Goal: Task Accomplishment & Management: Use online tool/utility

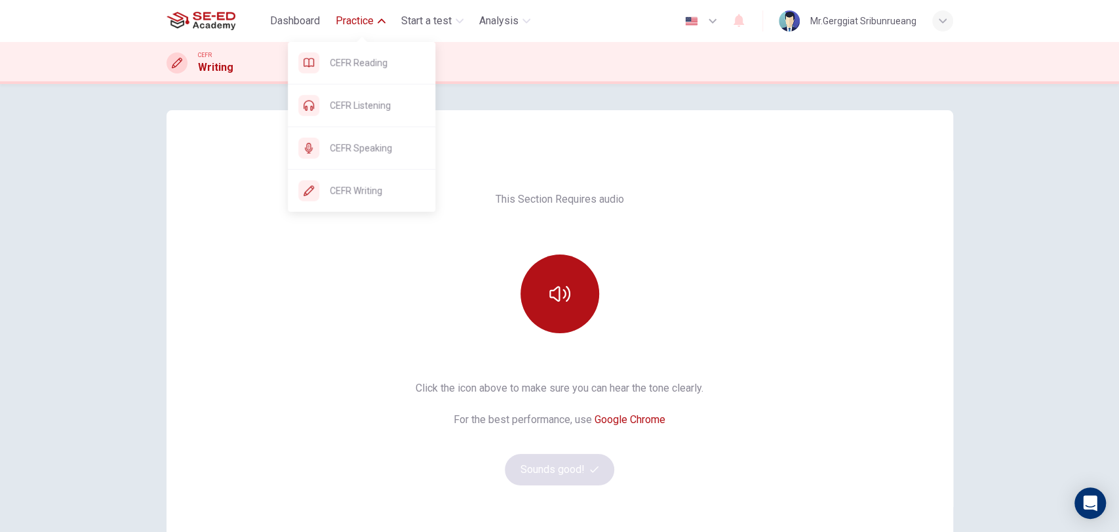
click at [368, 21] on span "Practice" at bounding box center [355, 21] width 38 height 16
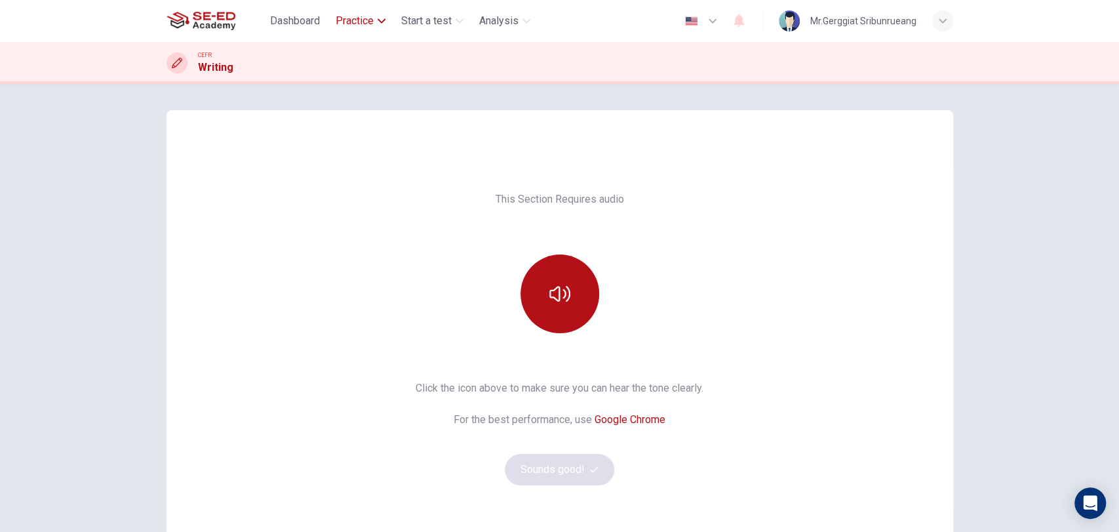
click at [355, 20] on span "Practice" at bounding box center [355, 21] width 38 height 16
click at [358, 20] on span "Practice" at bounding box center [355, 21] width 38 height 16
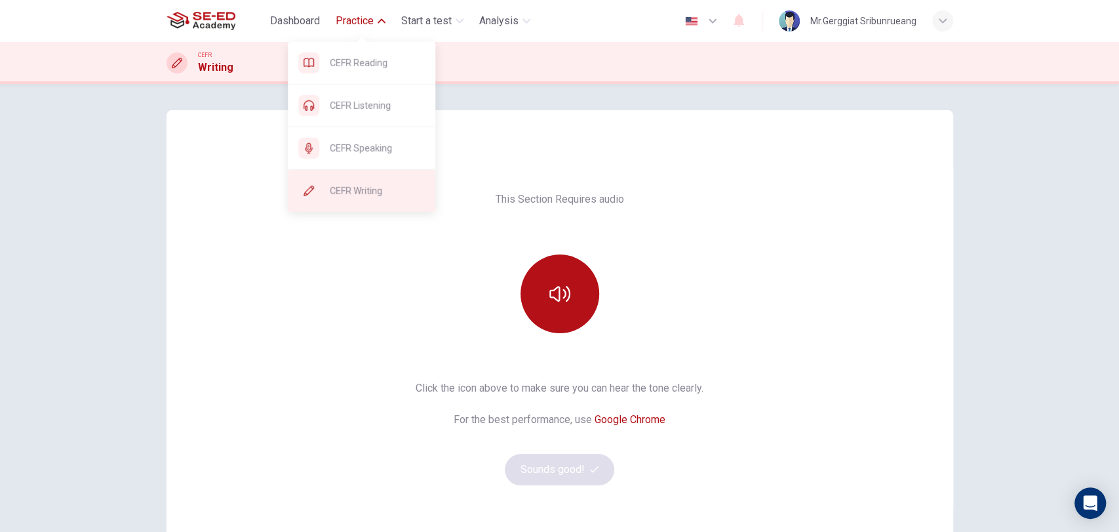
click at [362, 187] on span "CEFR Writing" at bounding box center [377, 191] width 95 height 16
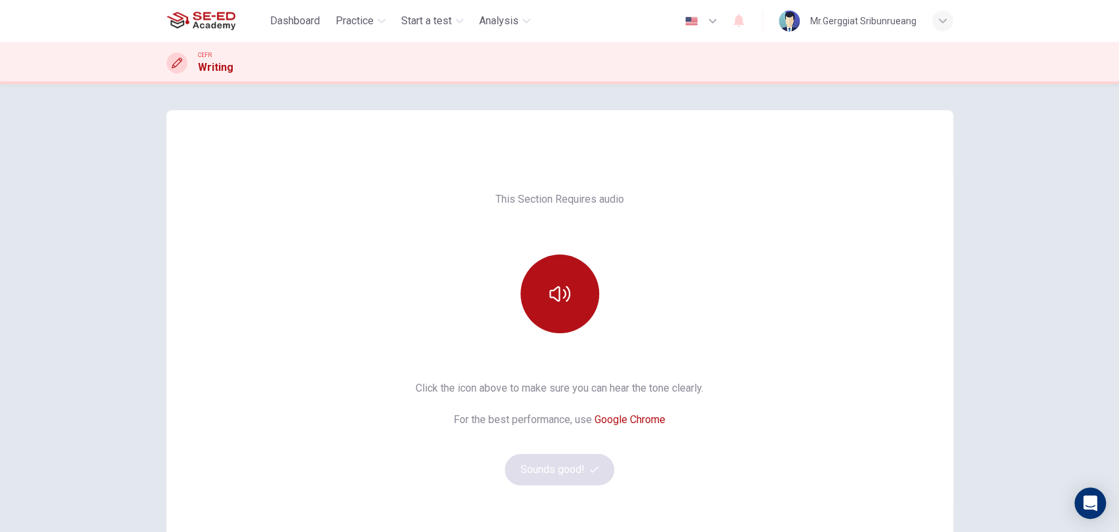
click at [621, 239] on div "This Section Requires audio Click the icon above to make sure you can hear the …" at bounding box center [560, 338] width 787 height 346
click at [572, 296] on button "button" at bounding box center [560, 293] width 79 height 79
click at [585, 480] on button "Sounds good!" at bounding box center [560, 469] width 110 height 31
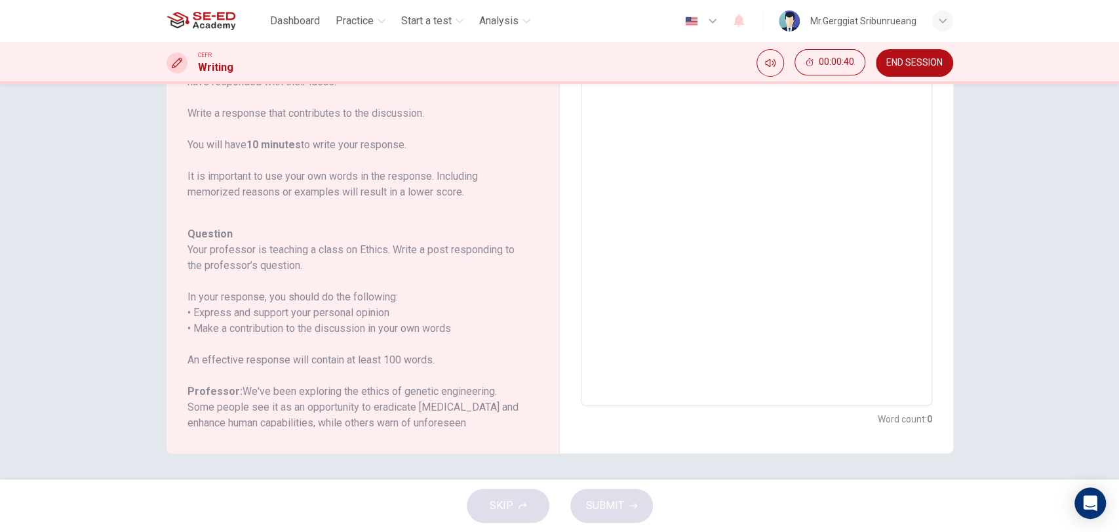
scroll to position [161, 0]
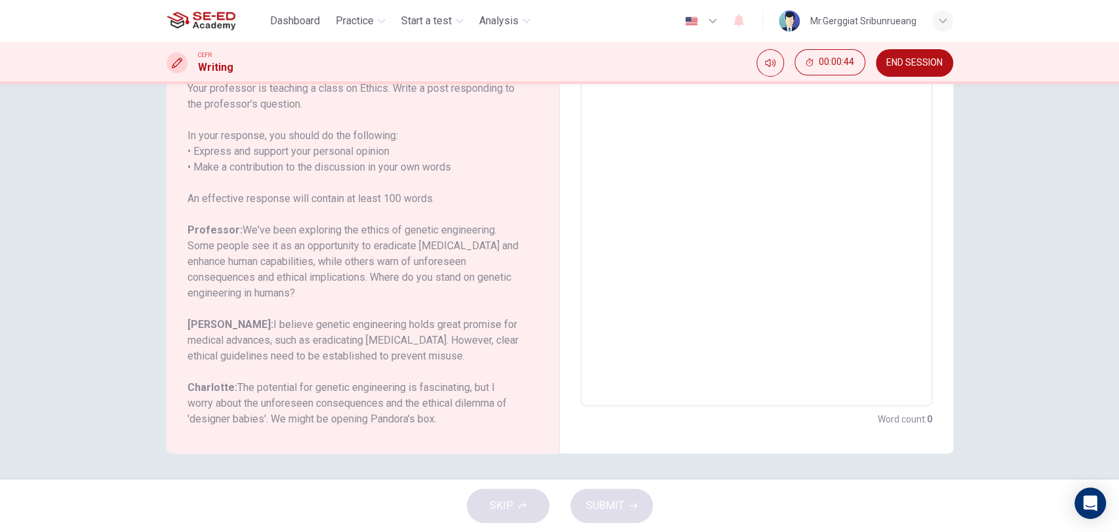
drag, startPoint x: 213, startPoint y: 393, endPoint x: 262, endPoint y: 406, distance: 50.9
click at [262, 406] on h6 "Charlotte: The potential for genetic engineering is fascinating, but I worry ab…" at bounding box center [354, 403] width 335 height 47
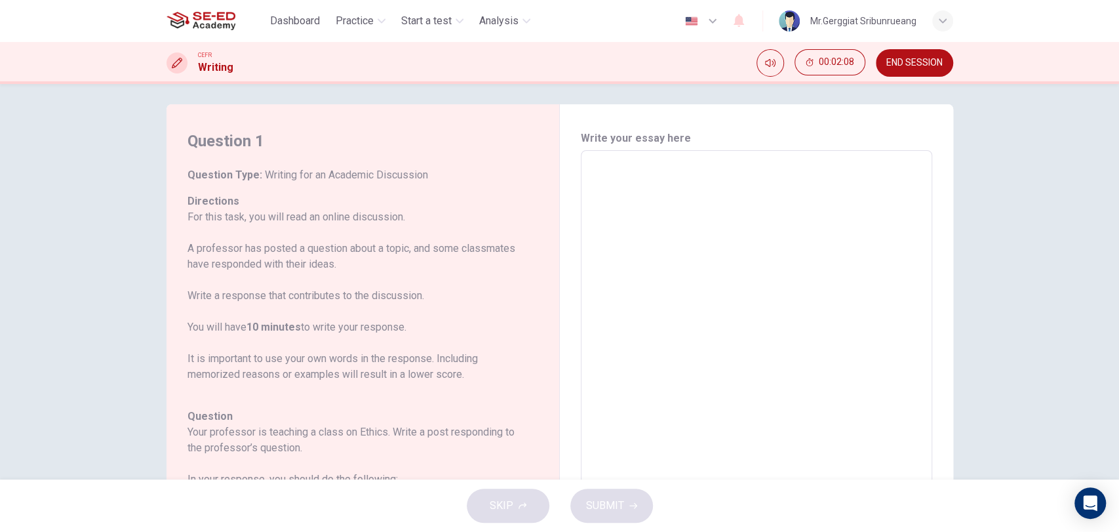
scroll to position [0, 0]
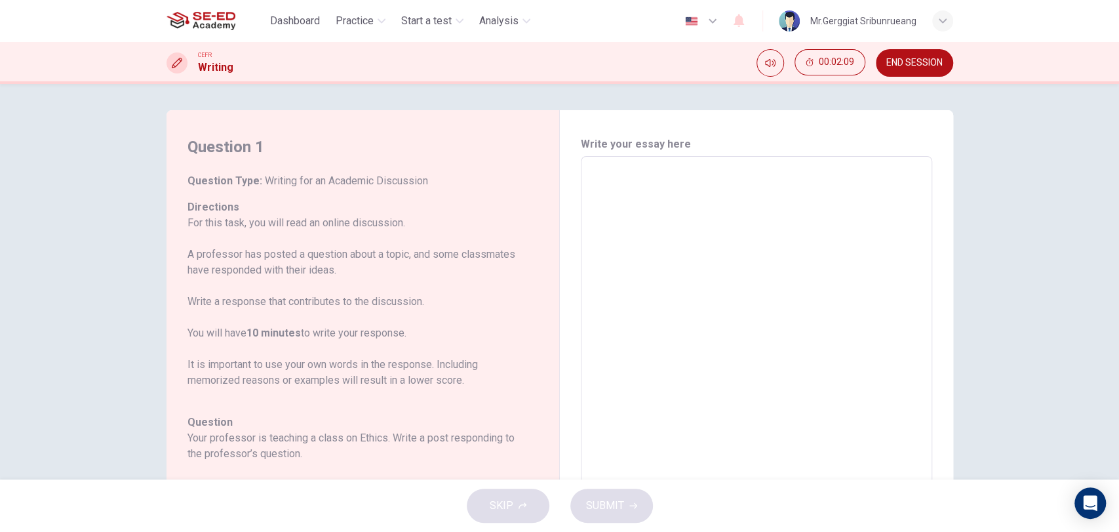
click at [693, 350] on textarea at bounding box center [756, 375] width 333 height 416
type textarea "5"
type textarea "x"
type textarea "56"
type textarea "x"
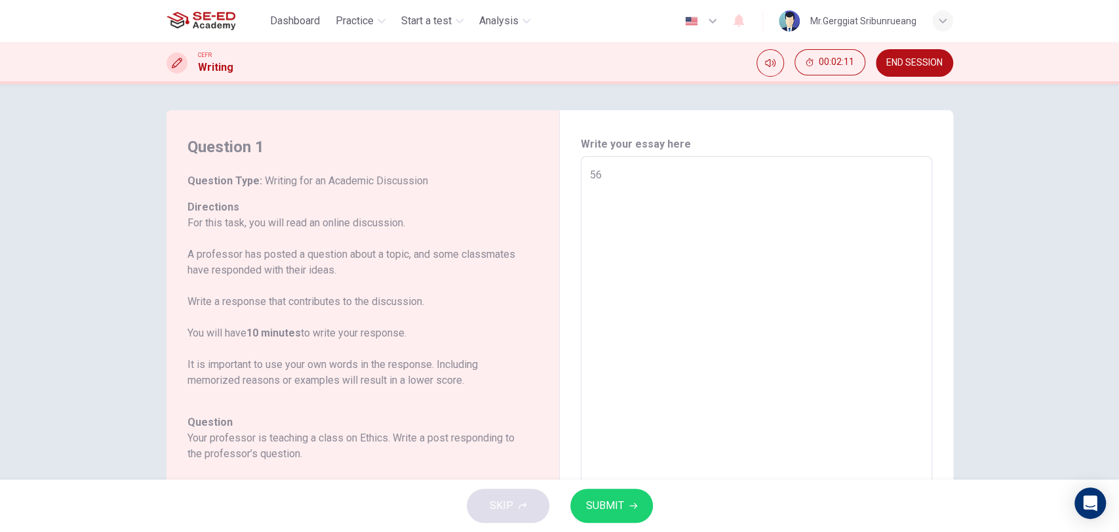
type textarea "56"
click at [631, 507] on icon "button" at bounding box center [633, 505] width 8 height 8
type textarea "x"
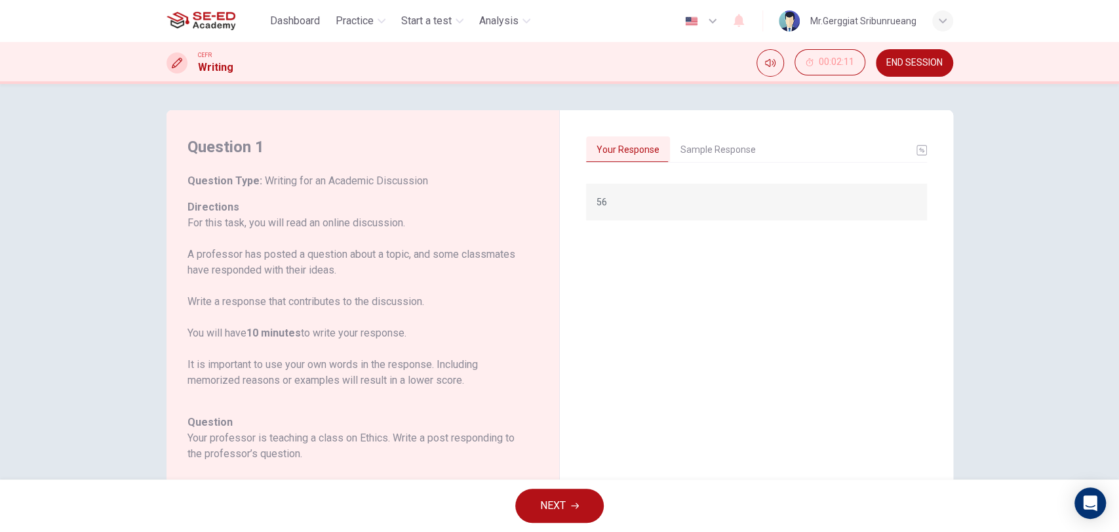
click at [744, 144] on button "Sample Response" at bounding box center [718, 150] width 96 height 28
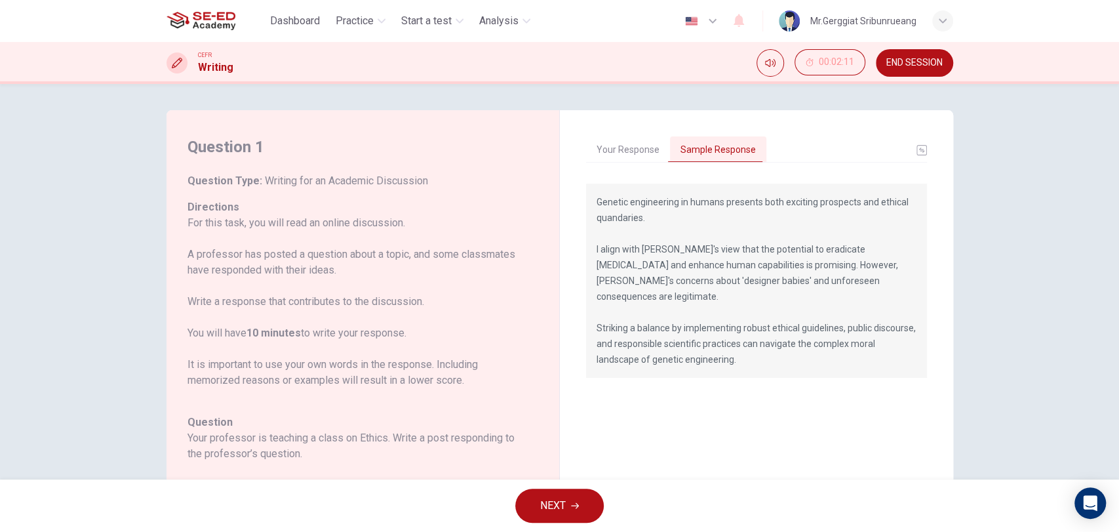
click at [254, 212] on h6 "Directions For this task, you will read an online discussion. A professor has p…" at bounding box center [354, 301] width 335 height 205
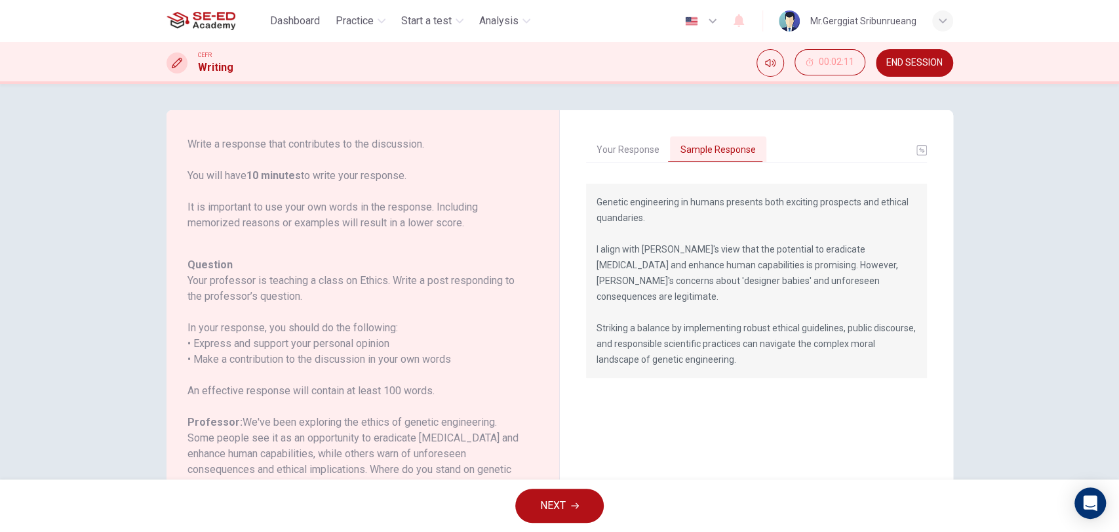
scroll to position [161, 0]
click at [587, 496] on button "NEXT" at bounding box center [559, 505] width 88 height 34
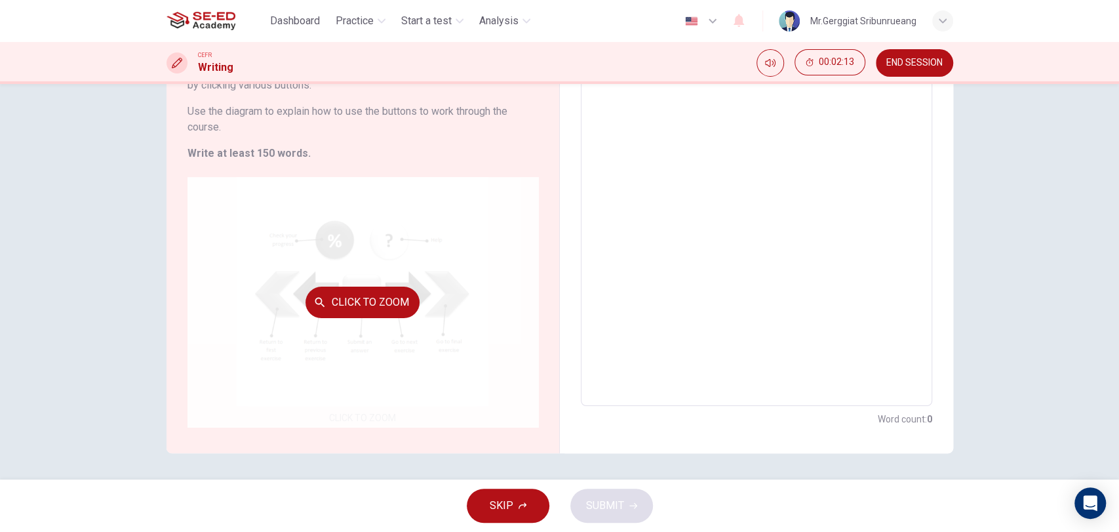
scroll to position [0, 0]
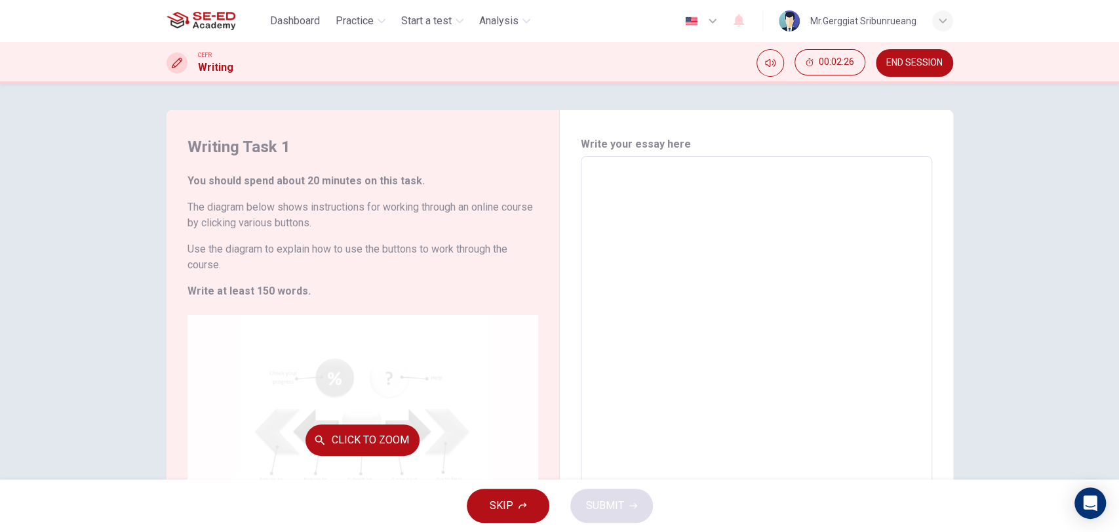
click at [322, 376] on div "Click to Zoom" at bounding box center [362, 440] width 351 height 250
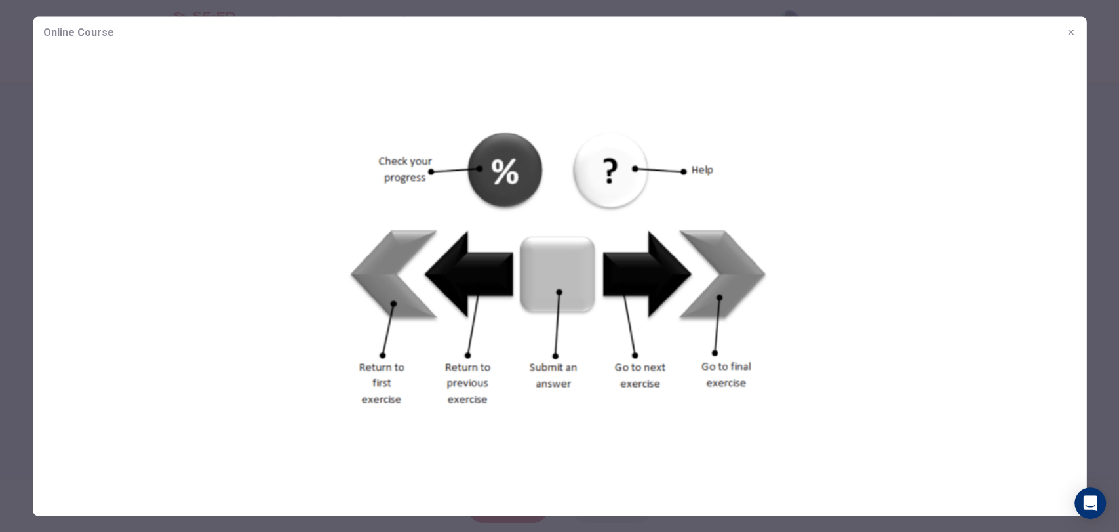
click at [1101, 370] on div at bounding box center [559, 266] width 1119 height 532
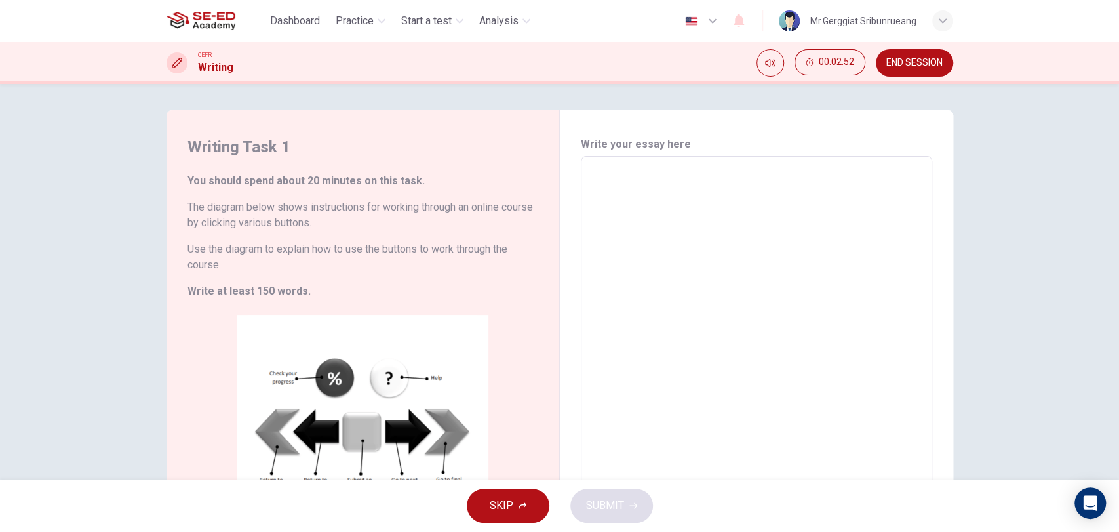
click at [598, 400] on textarea at bounding box center [756, 350] width 333 height 366
type textarea "5"
type textarea "x"
type textarea "56"
type textarea "x"
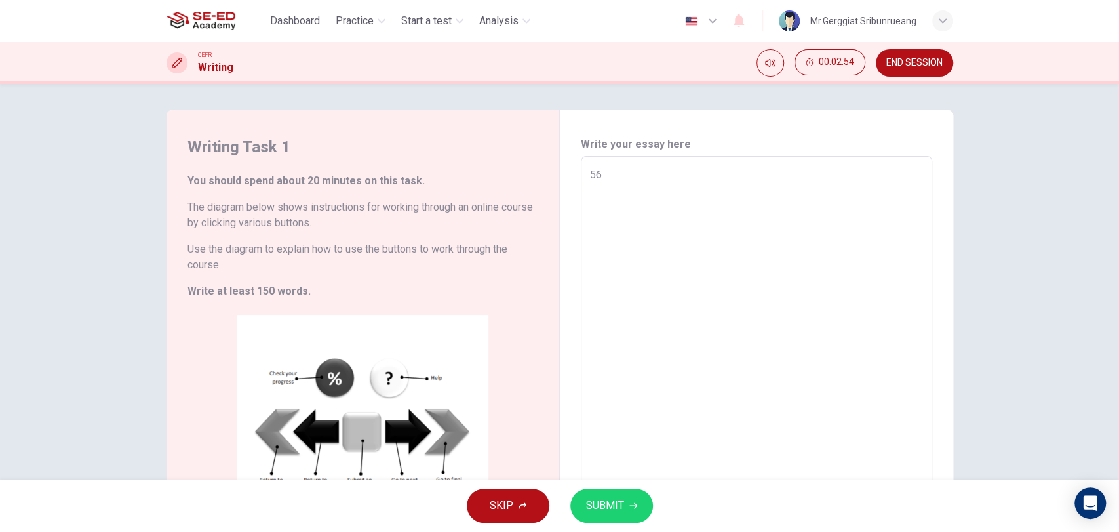
type textarea "56"
click at [626, 510] on button "SUBMIT" at bounding box center [611, 505] width 83 height 34
type textarea "x"
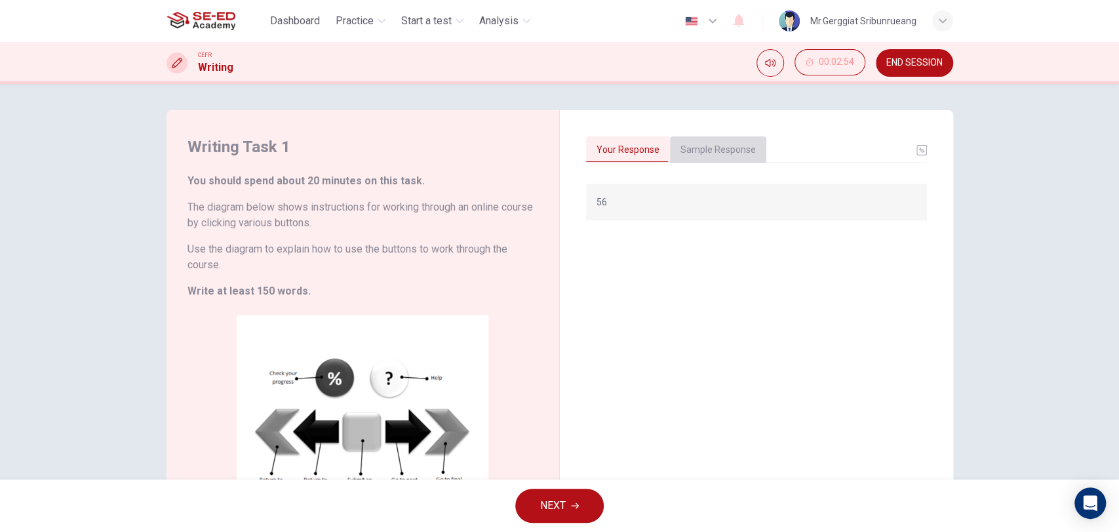
click at [724, 146] on button "Sample Response" at bounding box center [718, 150] width 96 height 28
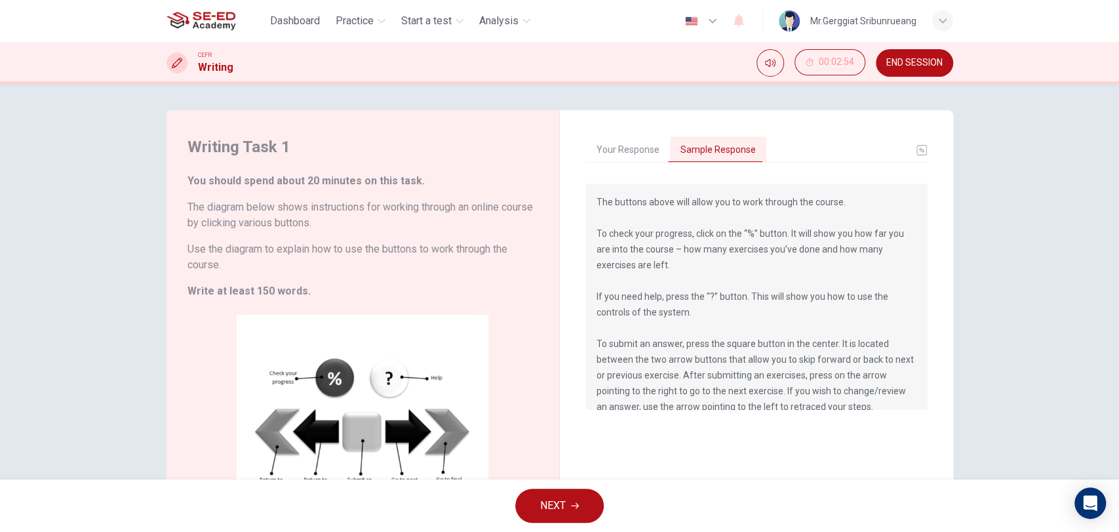
click at [1002, 340] on div "Writing Task 1 You should spend about 20 minutes on this task. The diagram belo…" at bounding box center [559, 281] width 1119 height 395
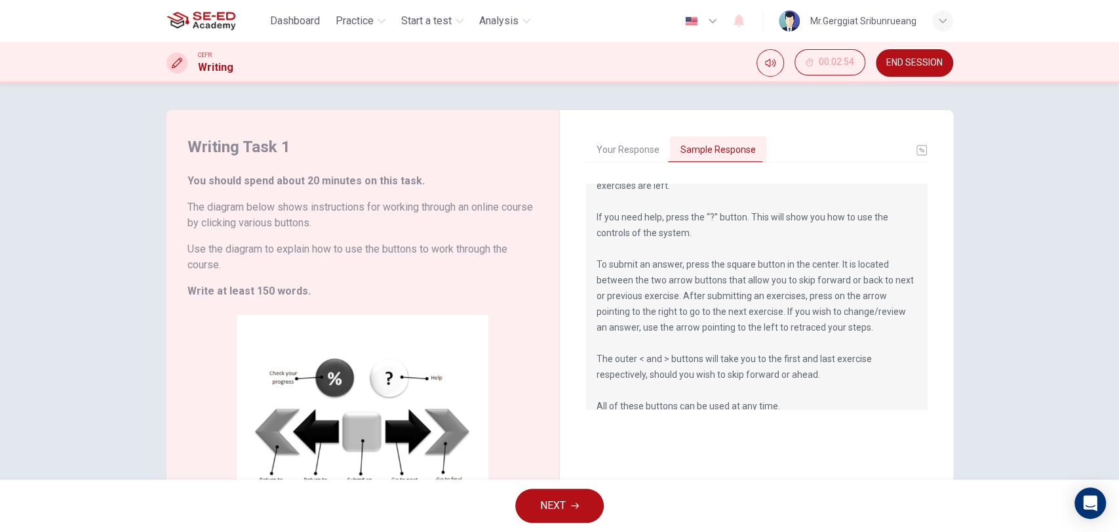
scroll to position [94, 0]
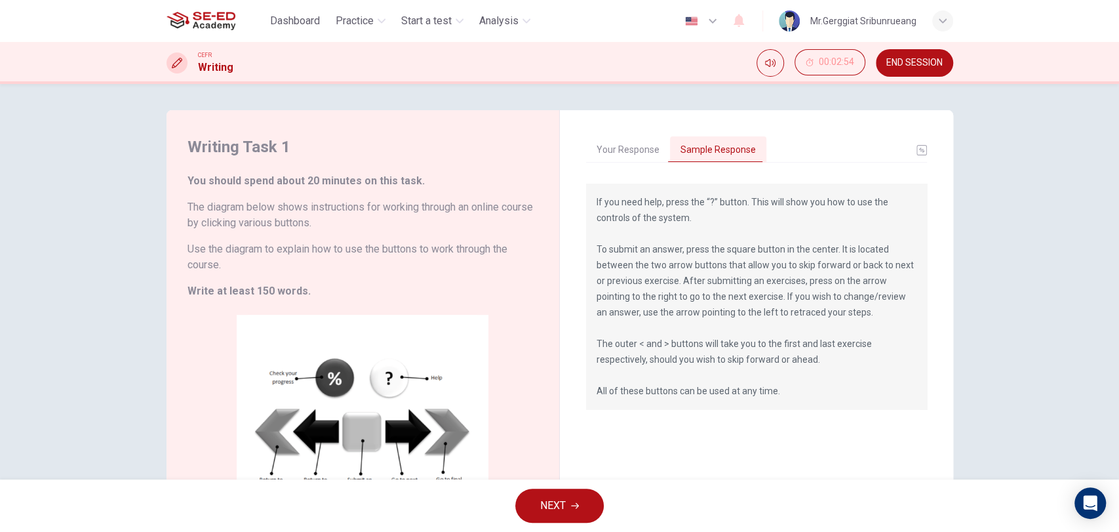
click at [227, 248] on h6 "Use the diagram to explain how to use the buttons to work through the course." at bounding box center [362, 256] width 351 height 31
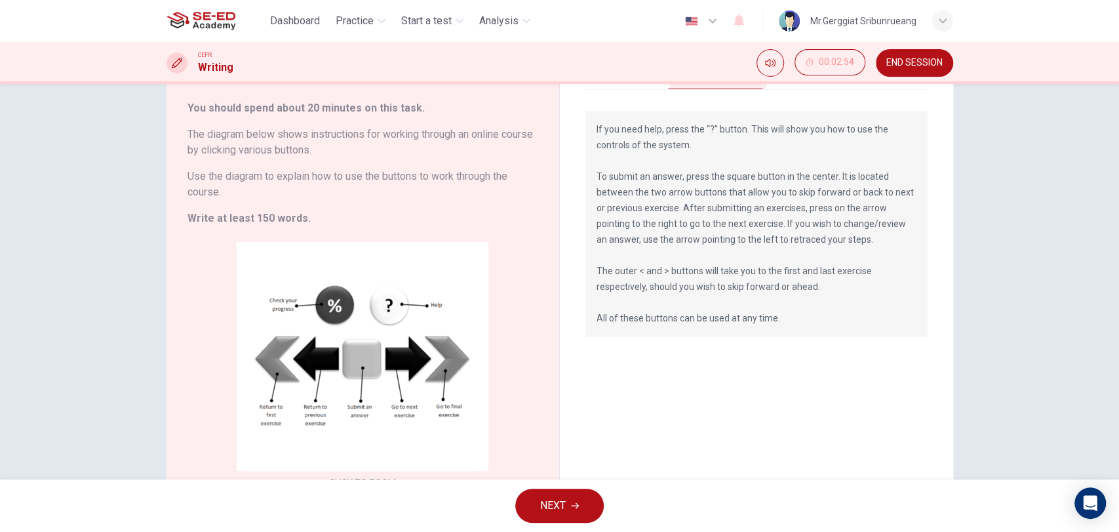
scroll to position [138, 0]
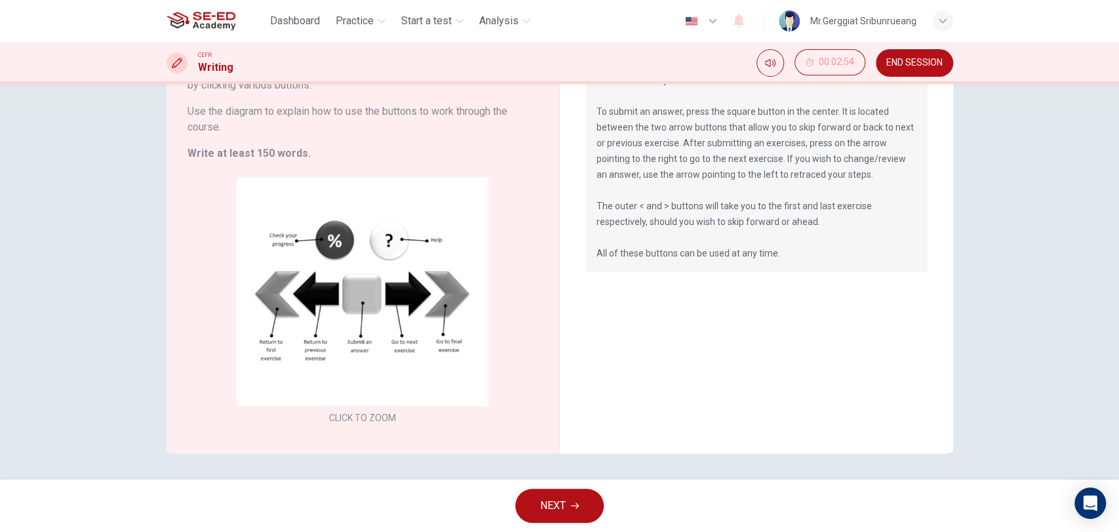
click at [986, 366] on div "Writing Task 1 You should spend about 20 minutes on this task. The diagram belo…" at bounding box center [559, 281] width 1119 height 395
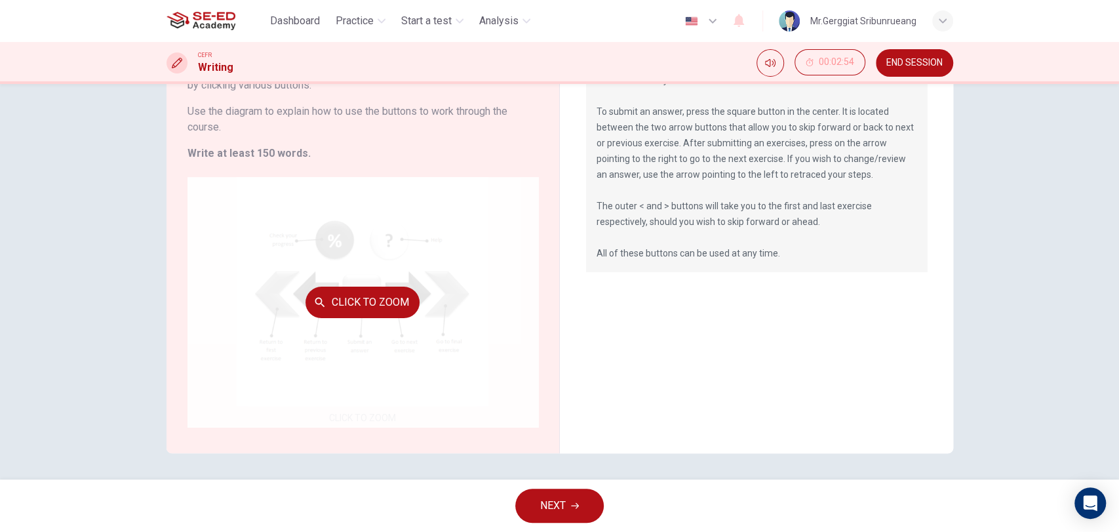
click at [222, 313] on div "Click to Zoom" at bounding box center [362, 302] width 351 height 250
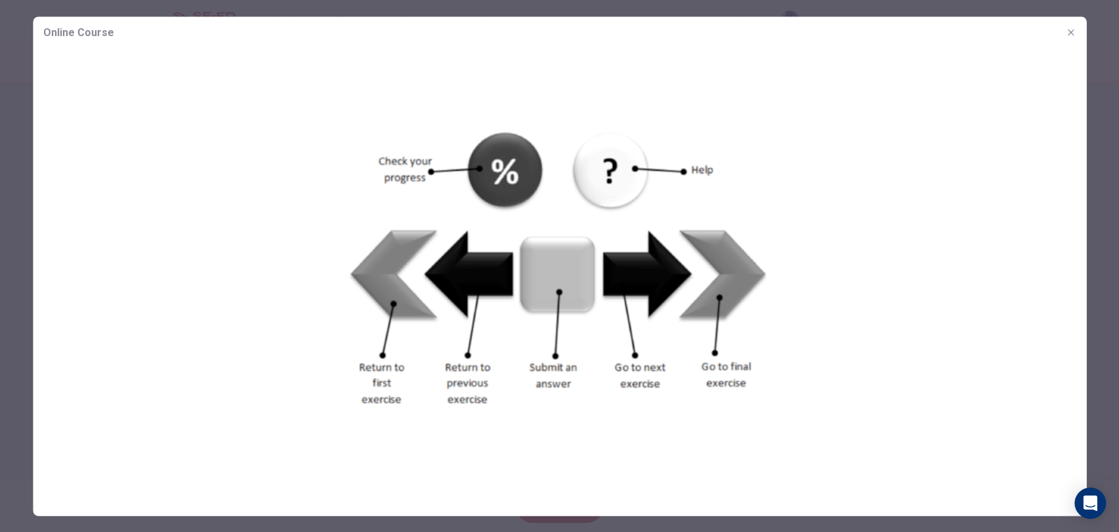
click at [839, 524] on div at bounding box center [559, 266] width 1119 height 532
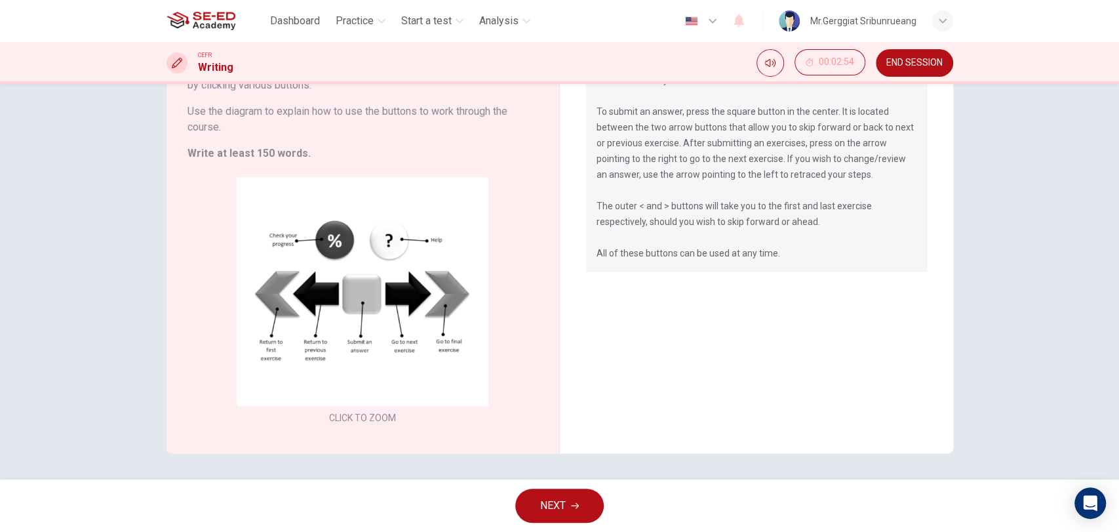
click at [574, 505] on icon "button" at bounding box center [575, 505] width 8 height 8
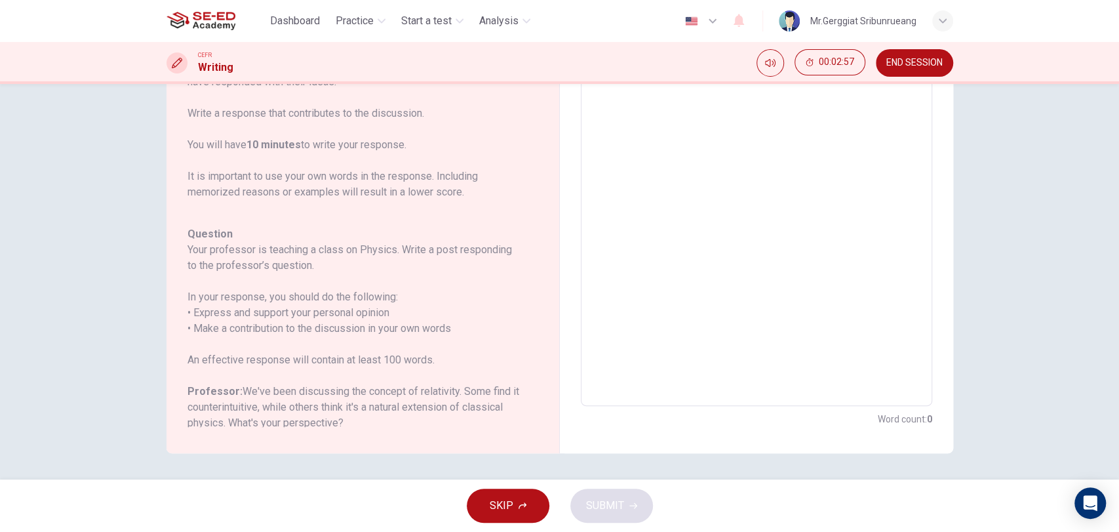
scroll to position [0, 0]
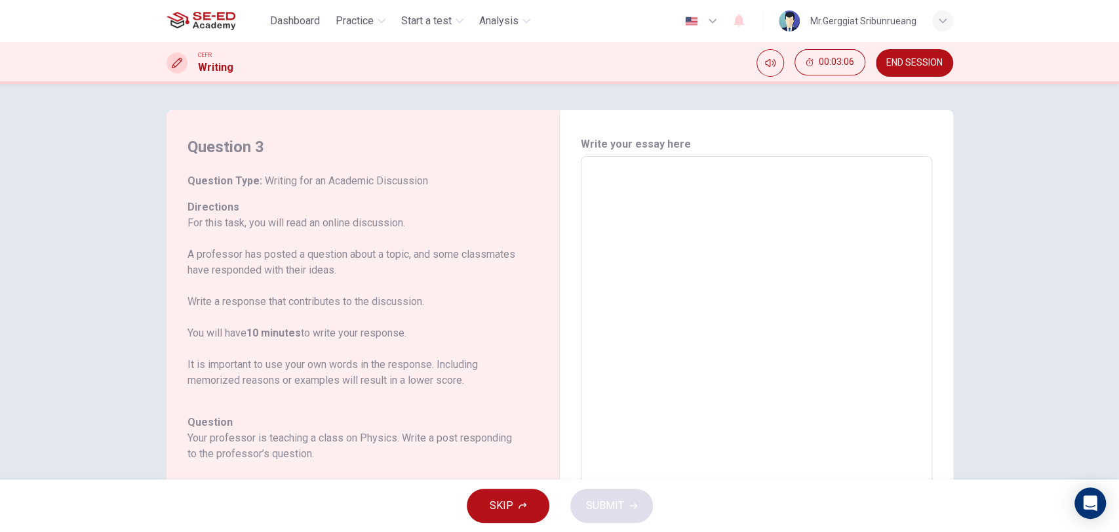
click at [309, 345] on p "For this task, you will read an online discussion. A professor has posted a que…" at bounding box center [354, 301] width 335 height 173
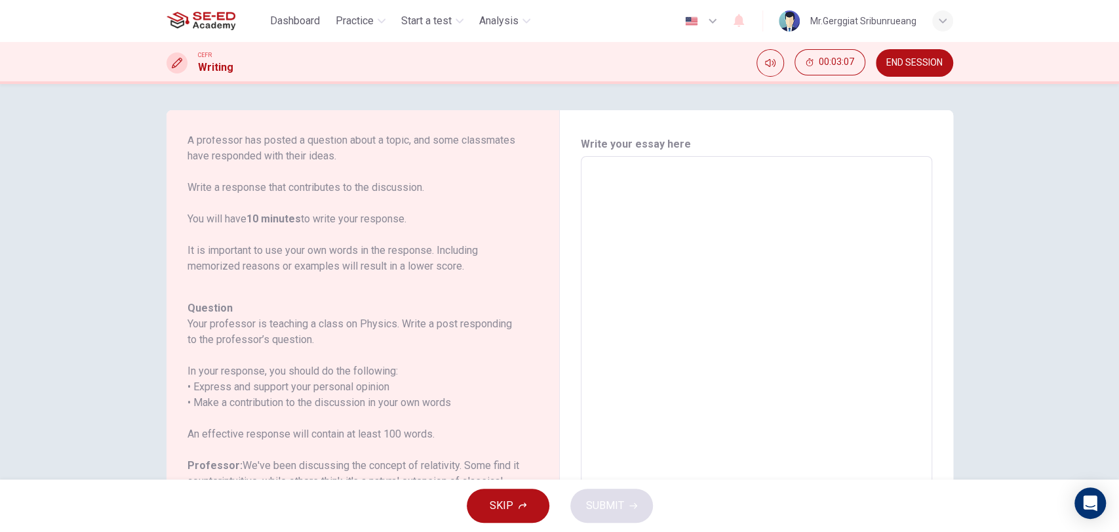
scroll to position [188, 0]
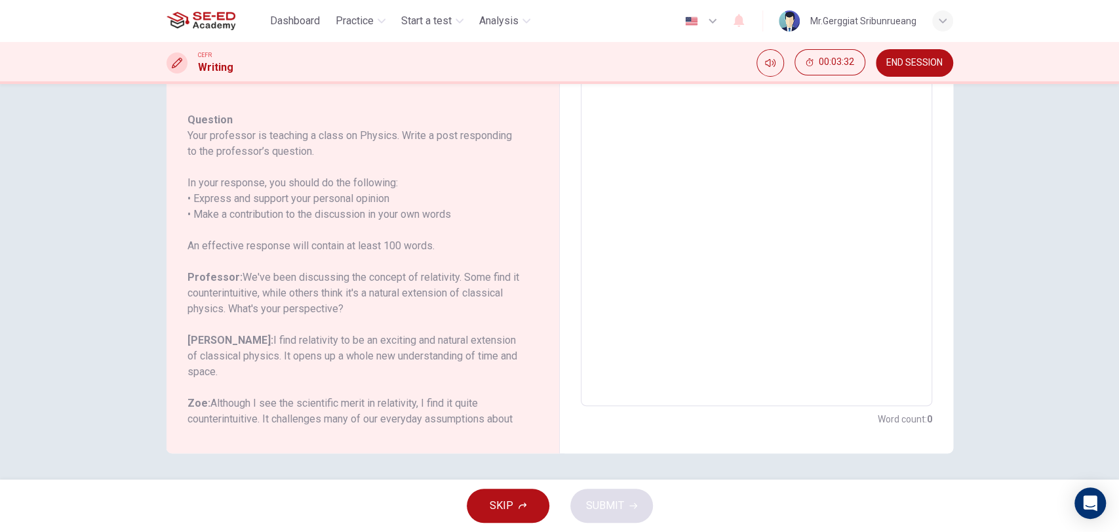
click at [319, 296] on h6 "Professor: We've been discussing the concept of relativity. Some find it counte…" at bounding box center [354, 292] width 335 height 47
click at [666, 289] on textarea at bounding box center [756, 187] width 333 height 416
type textarea "5"
type textarea "x"
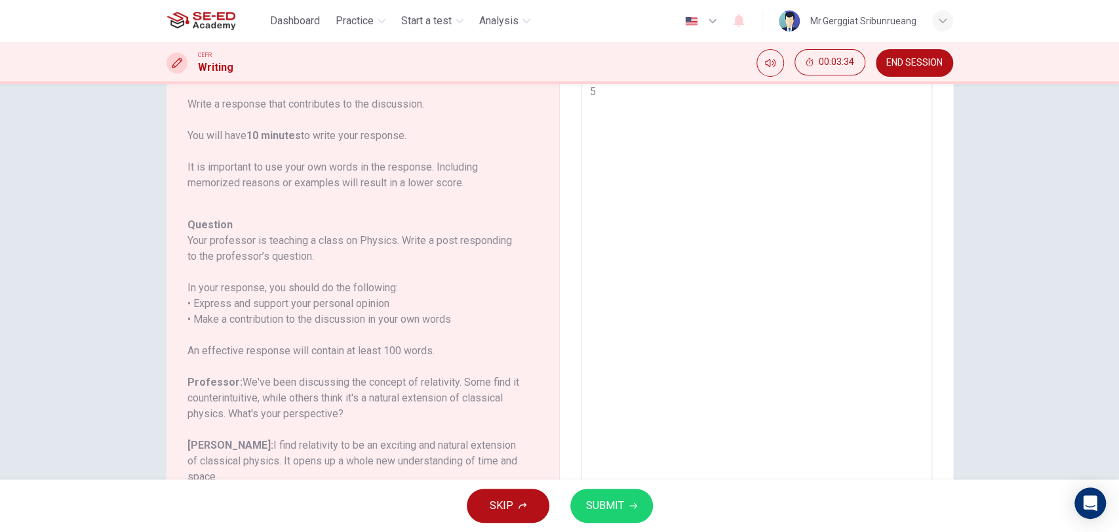
type textarea "56"
type textarea "x"
type textarea "56"
click at [613, 490] on button "SUBMIT" at bounding box center [611, 505] width 83 height 34
type textarea "x"
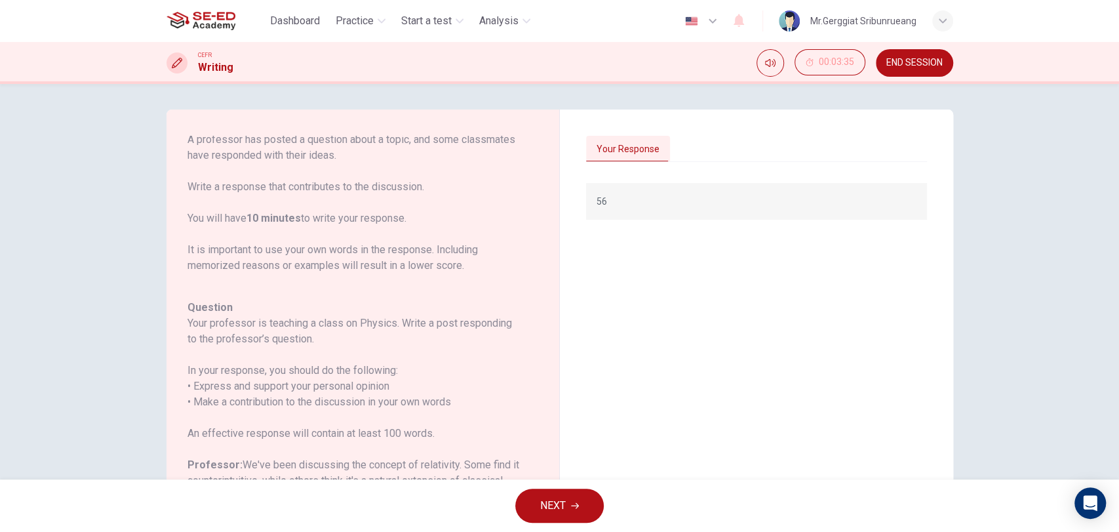
scroll to position [0, 0]
click at [621, 364] on div "56" at bounding box center [756, 392] width 341 height 416
click at [608, 206] on p "56" at bounding box center [757, 202] width 320 height 16
click at [623, 158] on button "Your Response" at bounding box center [628, 150] width 84 height 28
click at [624, 153] on button "Your Response" at bounding box center [628, 150] width 84 height 28
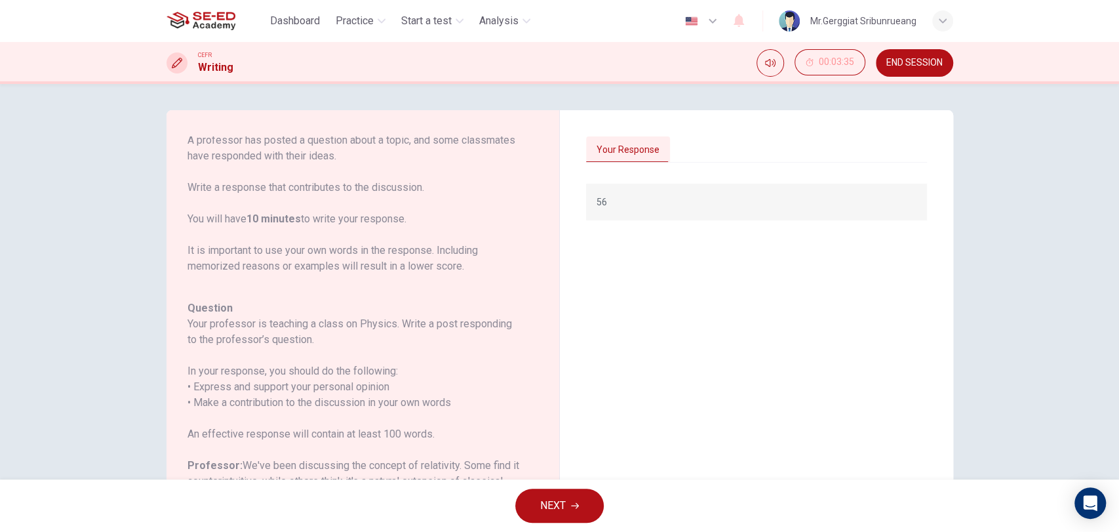
click at [680, 144] on div "Your Response" at bounding box center [756, 150] width 341 height 28
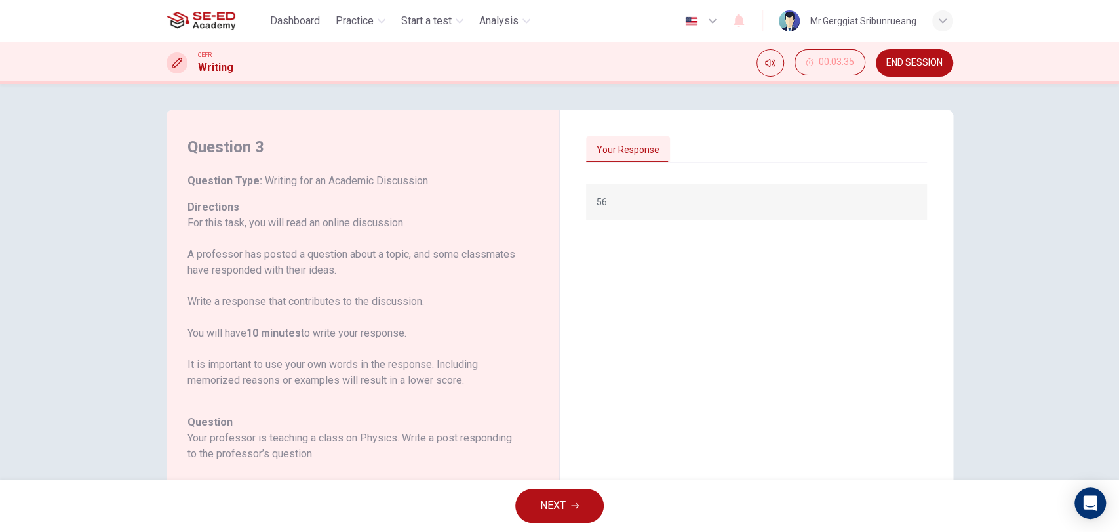
click at [675, 217] on div "56" at bounding box center [756, 202] width 341 height 37
click at [656, 204] on p "56" at bounding box center [757, 202] width 320 height 16
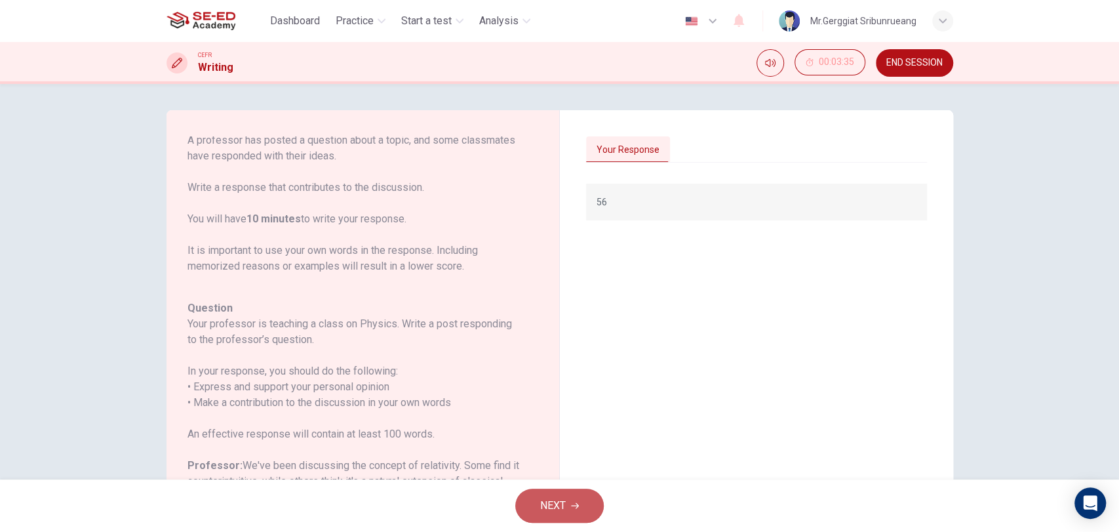
click at [559, 504] on span "NEXT" at bounding box center [553, 505] width 26 height 18
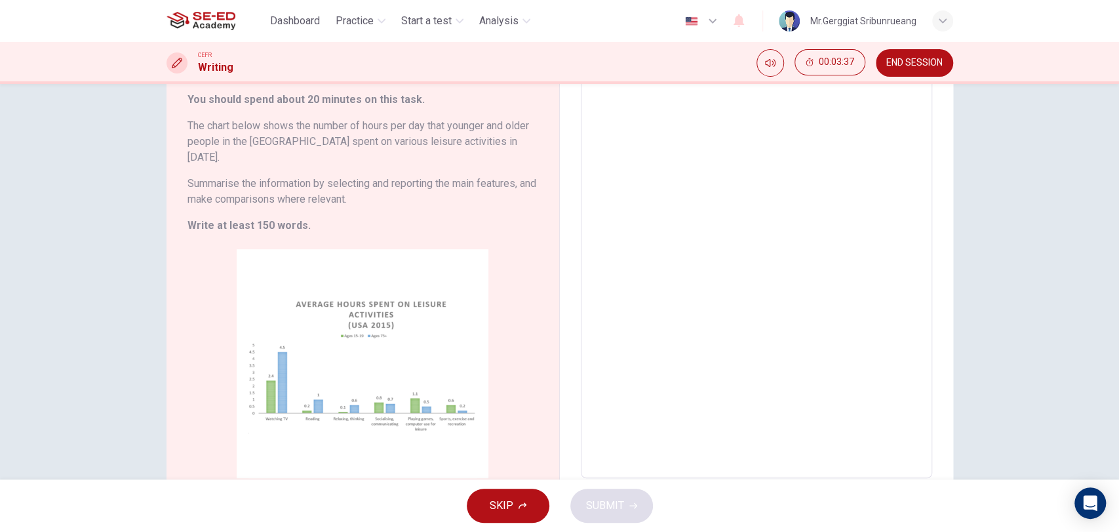
scroll to position [0, 0]
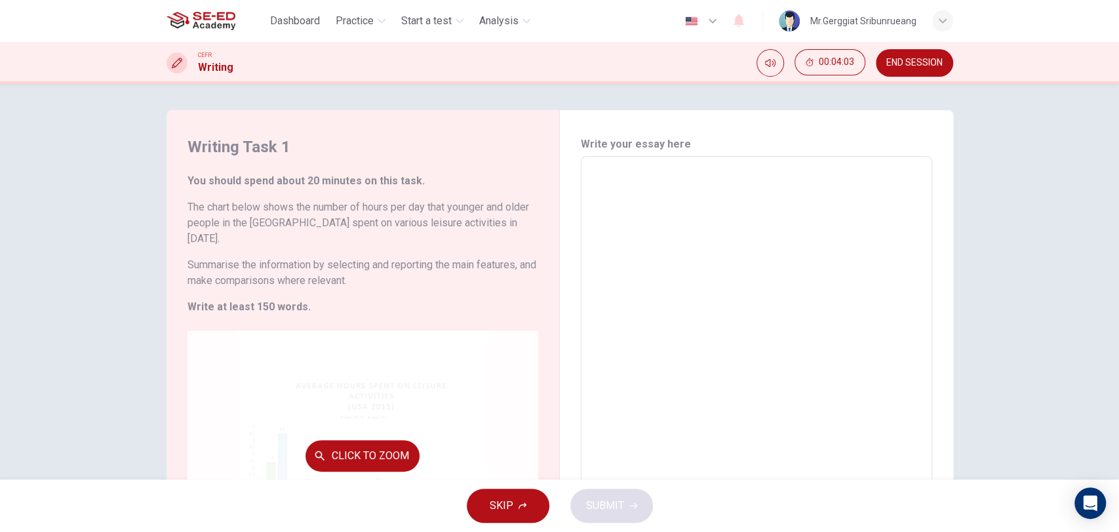
click at [306, 373] on div "Click to Zoom" at bounding box center [362, 455] width 351 height 250
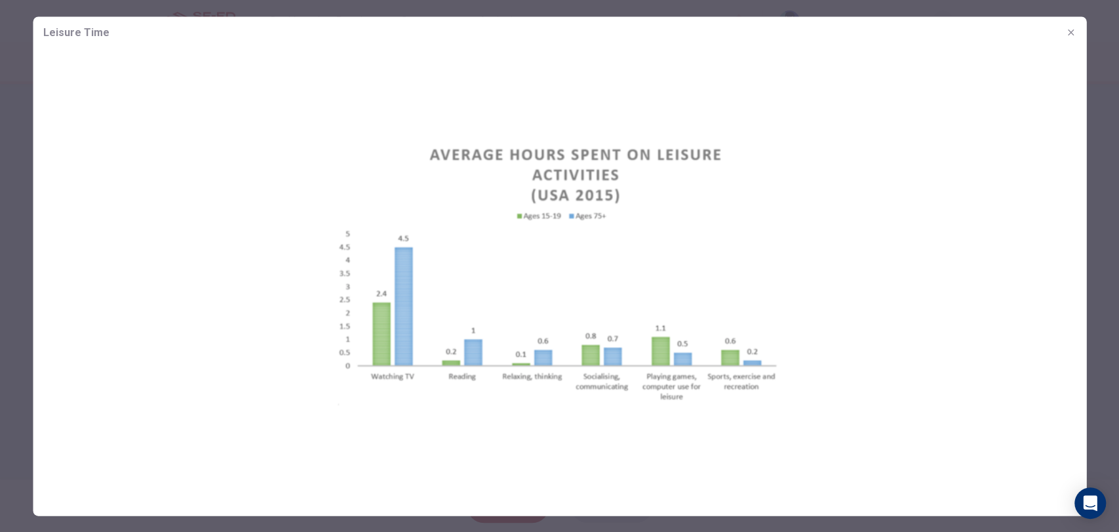
click at [1069, 34] on icon "button" at bounding box center [1070, 32] width 10 height 10
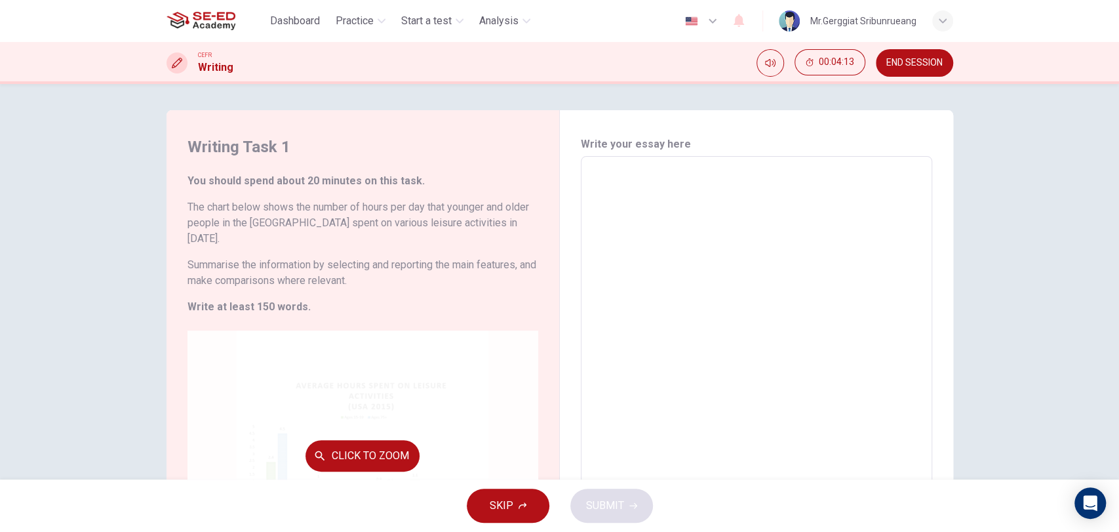
scroll to position [138, 0]
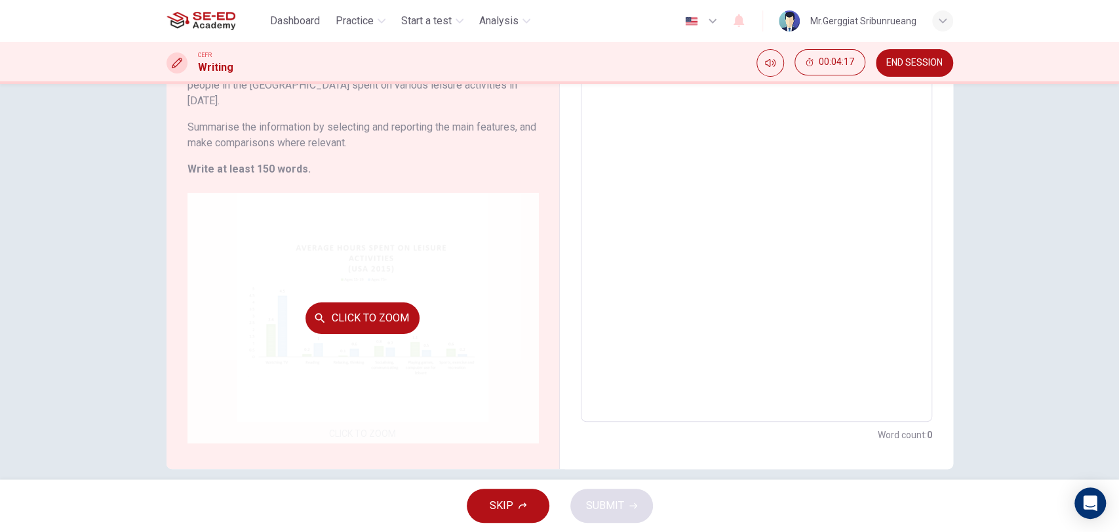
click at [317, 245] on div "Click to Zoom" at bounding box center [362, 318] width 351 height 250
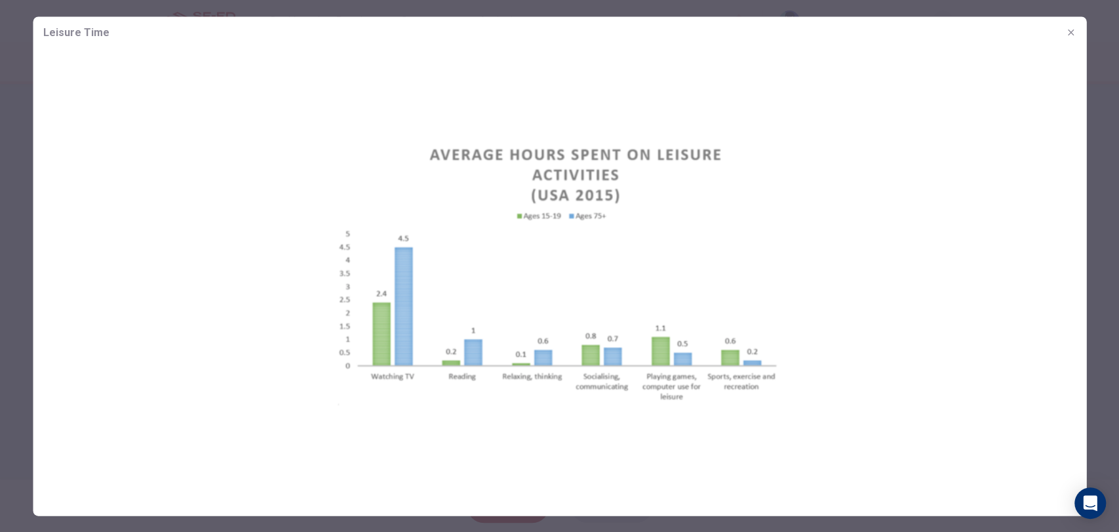
click at [0, 160] on div at bounding box center [559, 266] width 1119 height 532
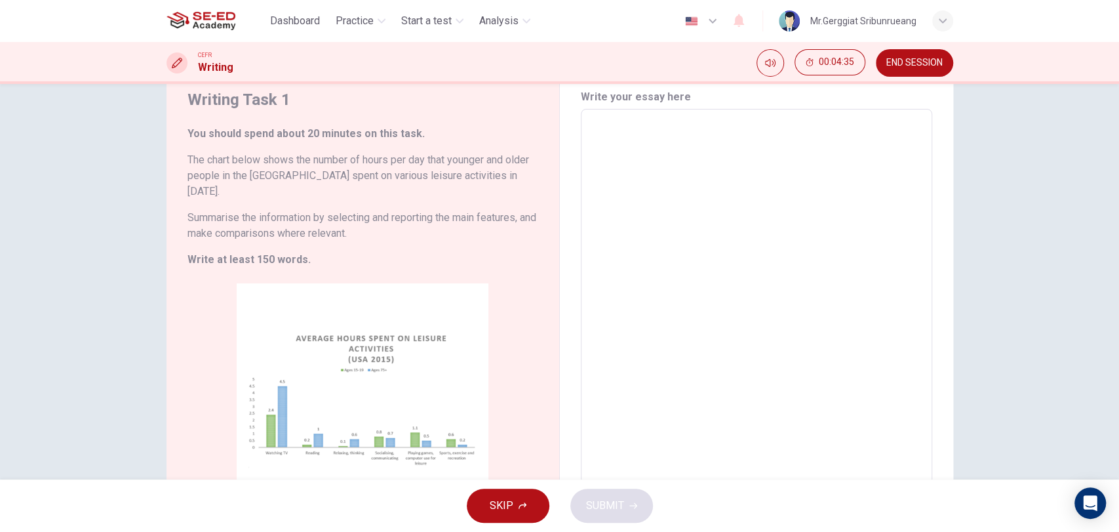
scroll to position [73, 0]
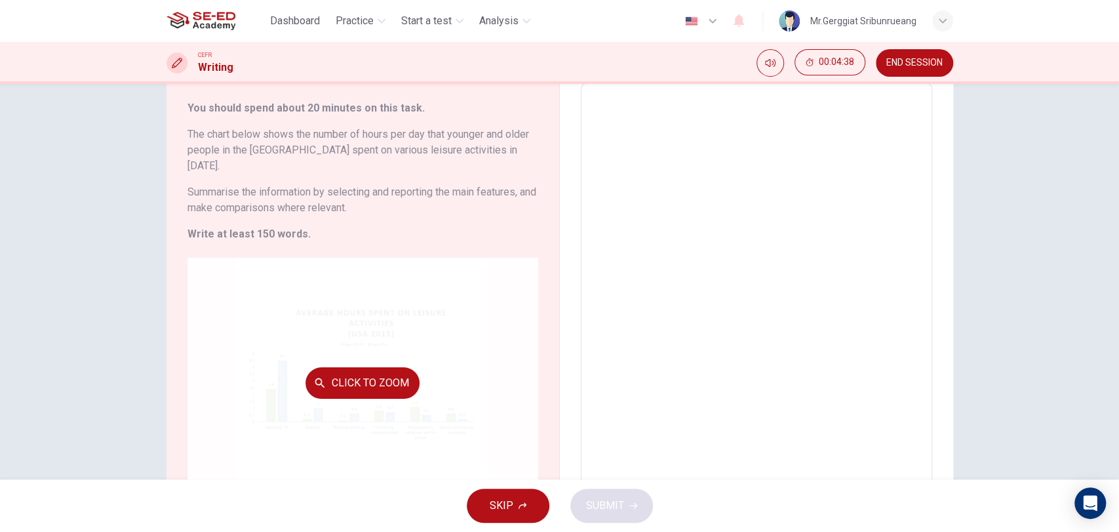
click at [268, 285] on div "Click to Zoom" at bounding box center [362, 383] width 351 height 250
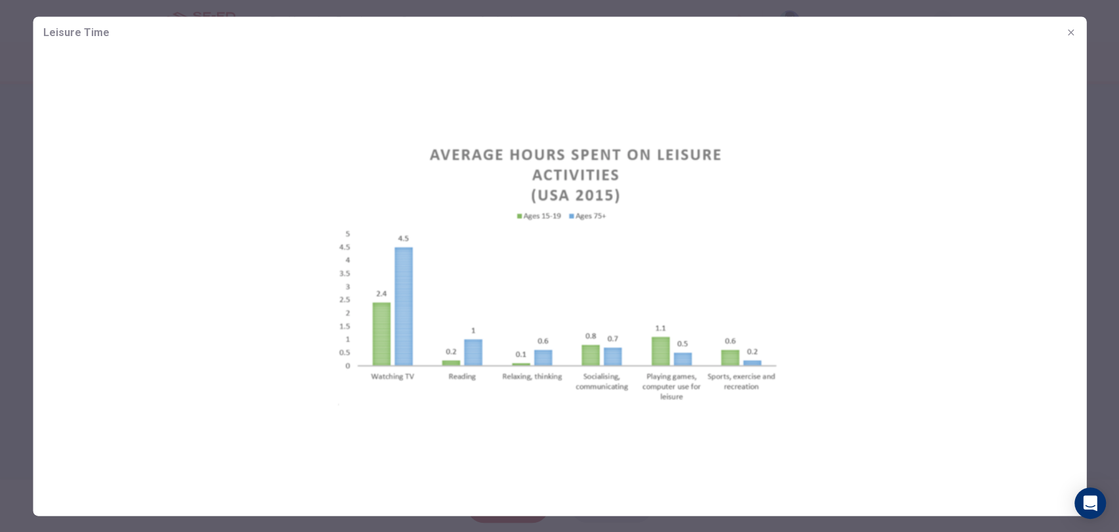
click at [22, 140] on div at bounding box center [559, 266] width 1119 height 532
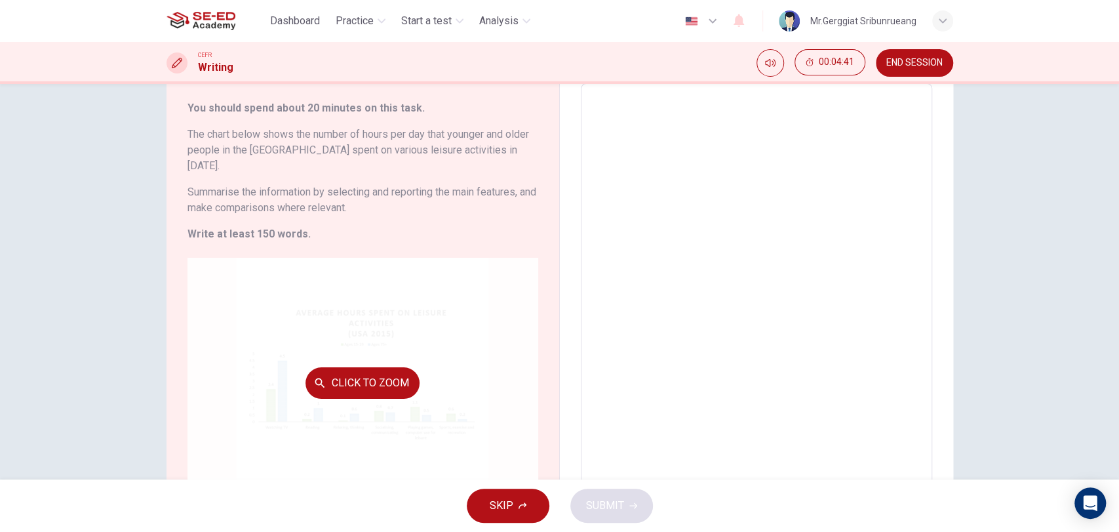
click at [442, 362] on div "Click to Zoom" at bounding box center [362, 383] width 351 height 250
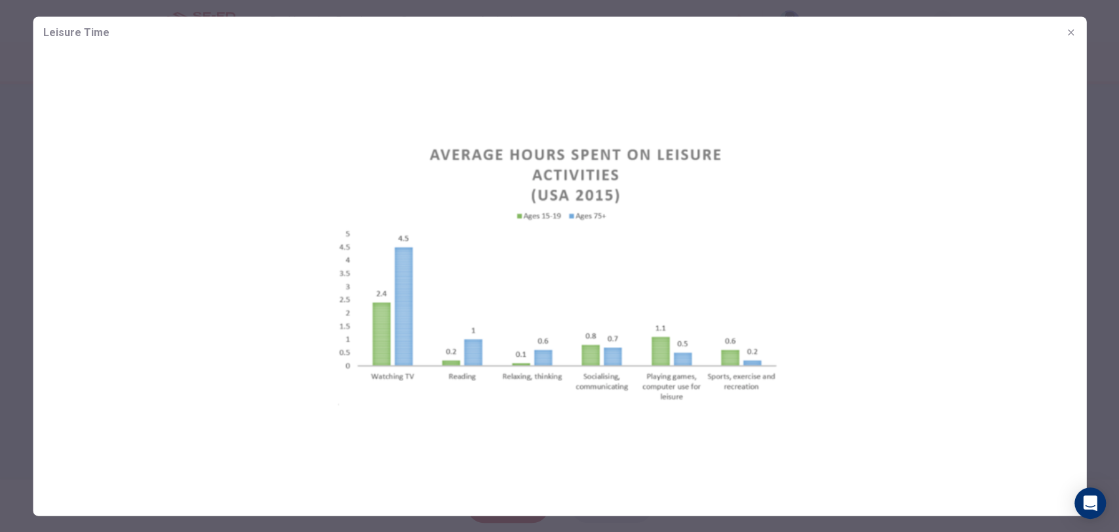
click at [0, 205] on div at bounding box center [559, 266] width 1119 height 532
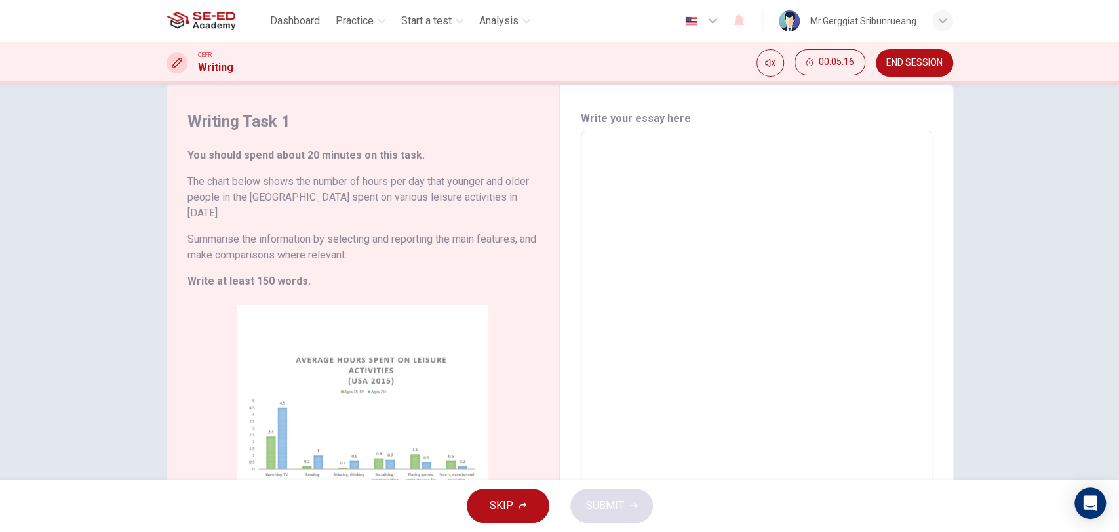
scroll to position [0, 0]
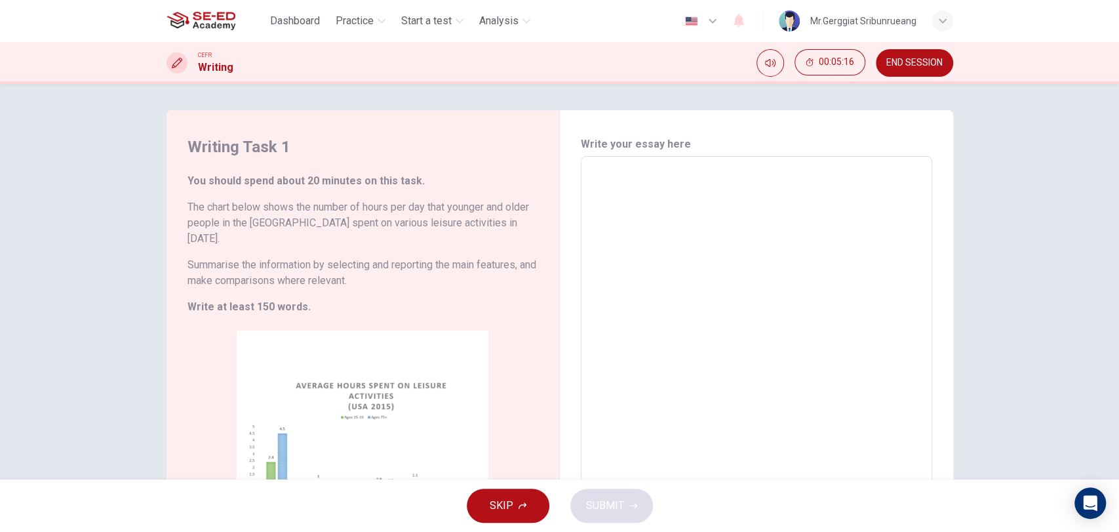
click at [700, 292] on textarea at bounding box center [756, 358] width 333 height 382
type textarea "65"
type textarea "x"
type textarea "656"
type textarea "x"
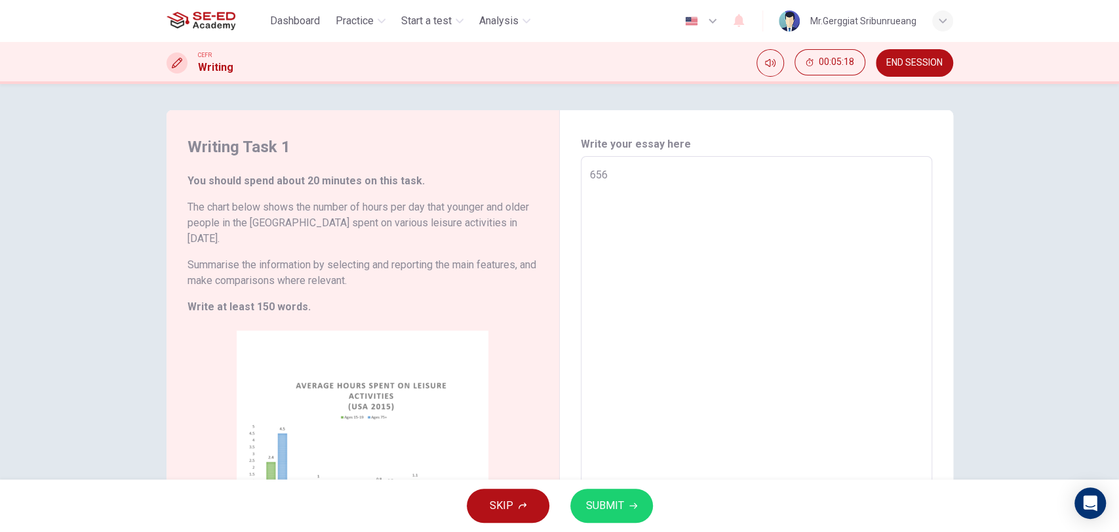
type textarea "656"
click at [610, 502] on span "SUBMIT" at bounding box center [605, 505] width 38 height 18
type textarea "x"
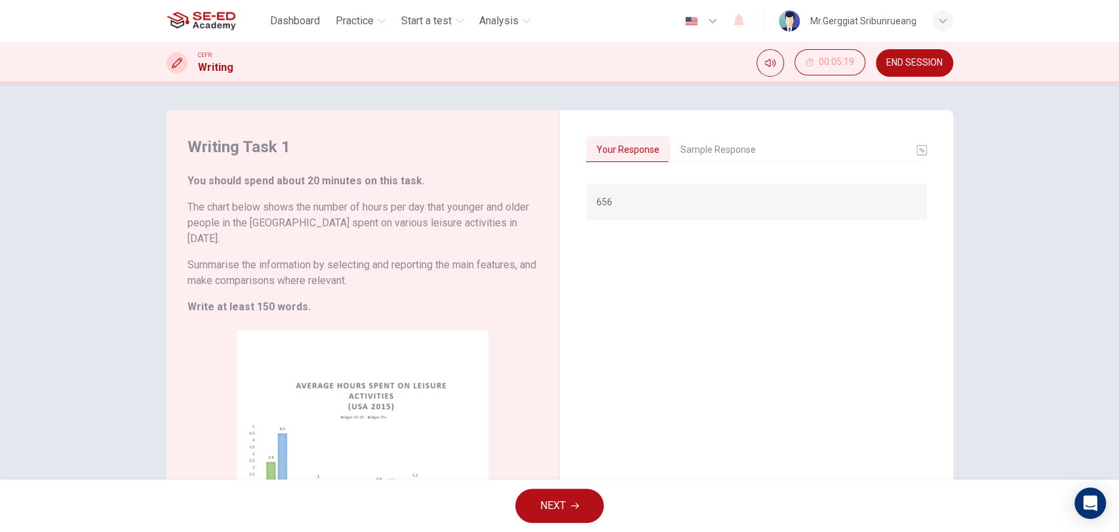
click at [704, 147] on button "Sample Response" at bounding box center [718, 150] width 96 height 28
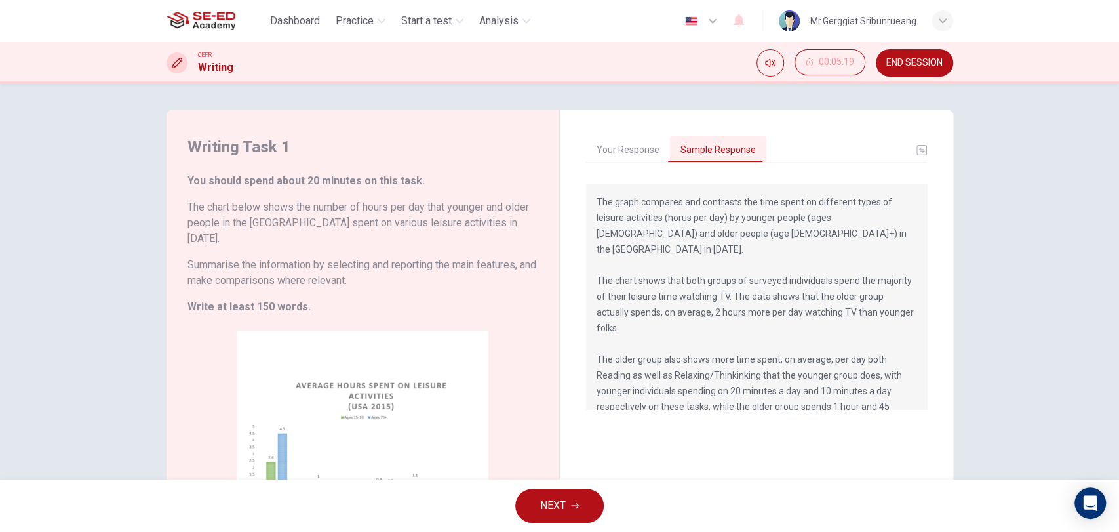
click at [916, 409] on div "The graph compares and contrasts the time spent on different types of leisure a…" at bounding box center [756, 374] width 341 height 381
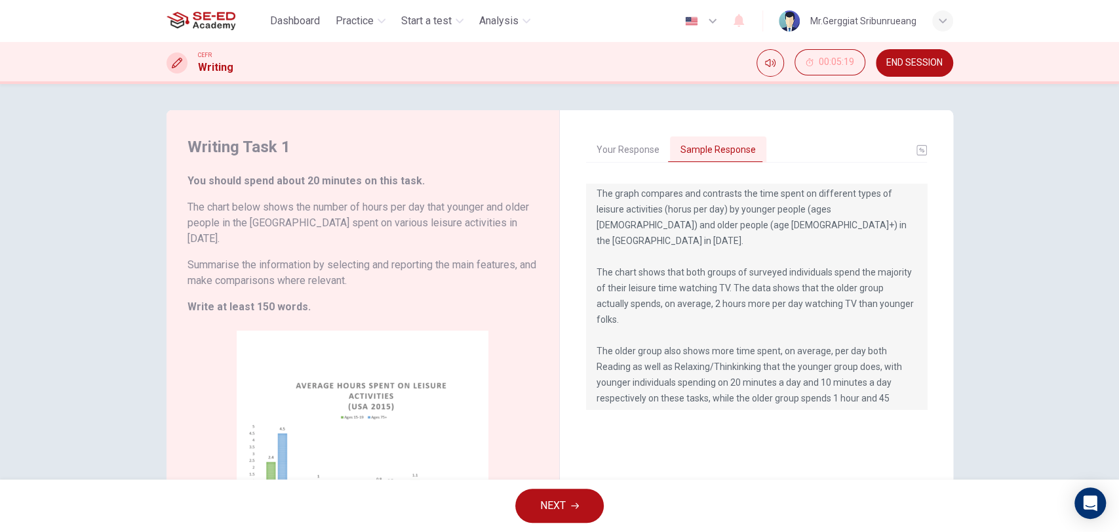
click at [1074, 317] on div "Writing Task 1 You should spend about 20 minutes on this task. The chart below …" at bounding box center [559, 281] width 1119 height 395
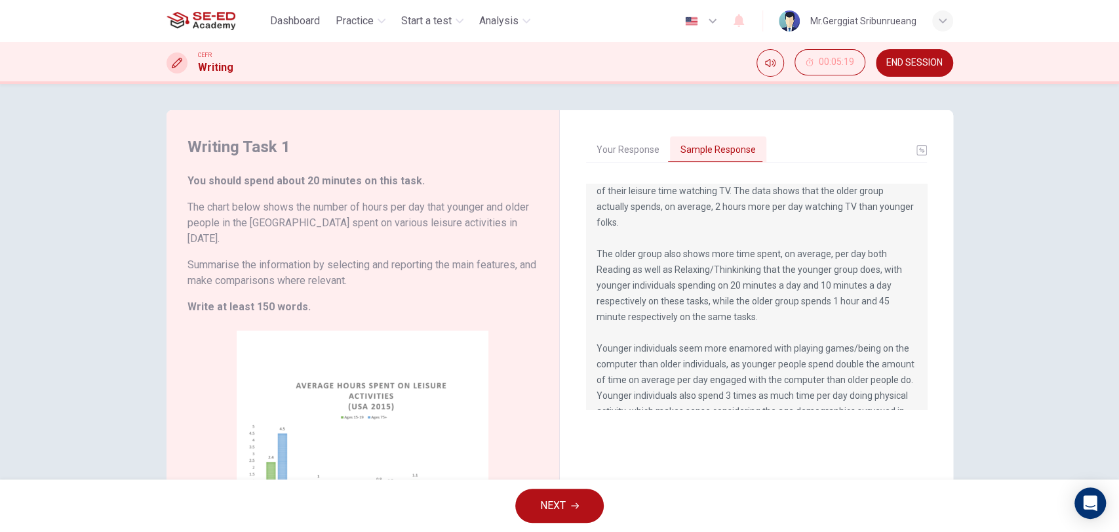
scroll to position [126, 0]
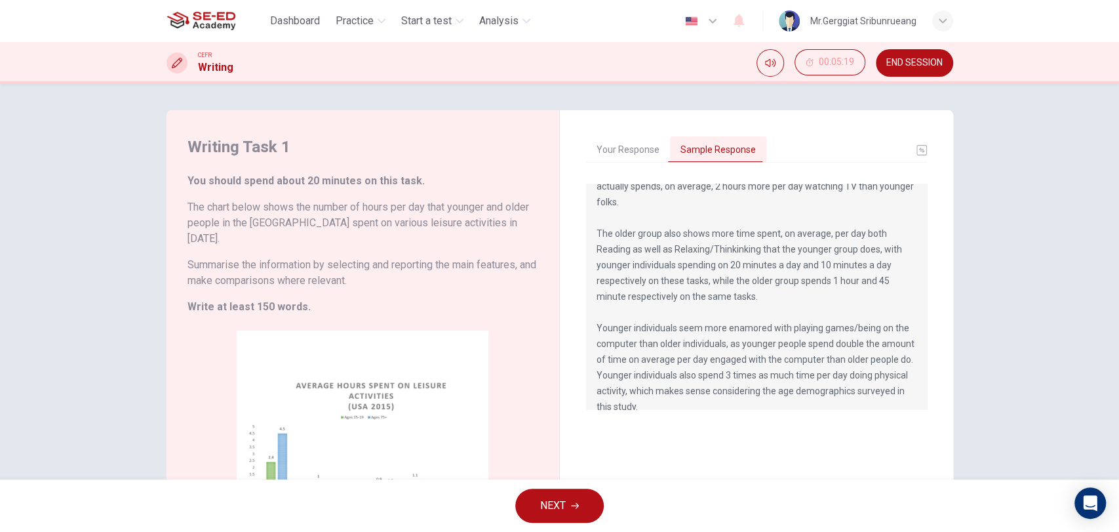
click at [244, 257] on h6 "Summarise the information by selecting and reporting the main features, and mak…" at bounding box center [362, 272] width 351 height 31
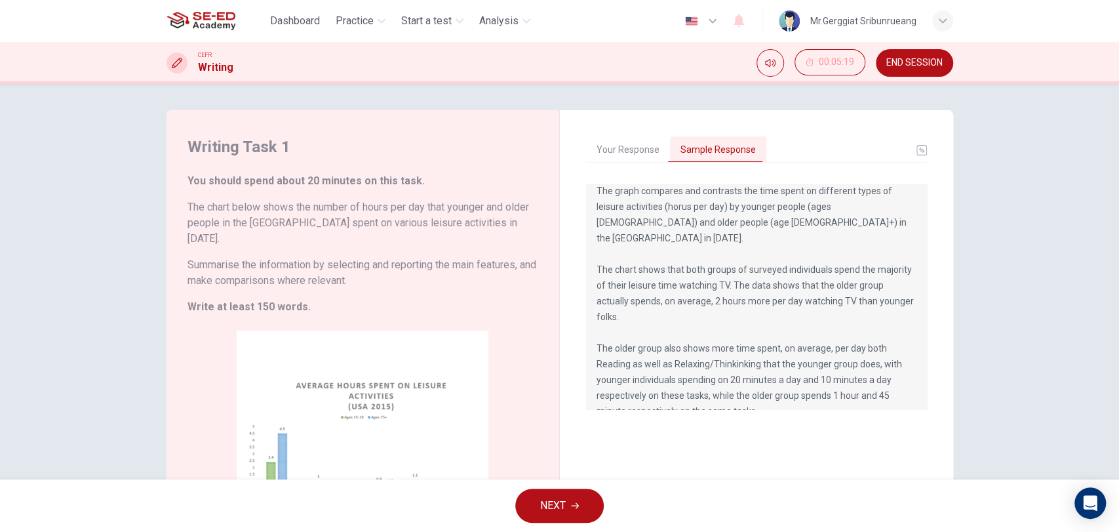
scroll to position [0, 0]
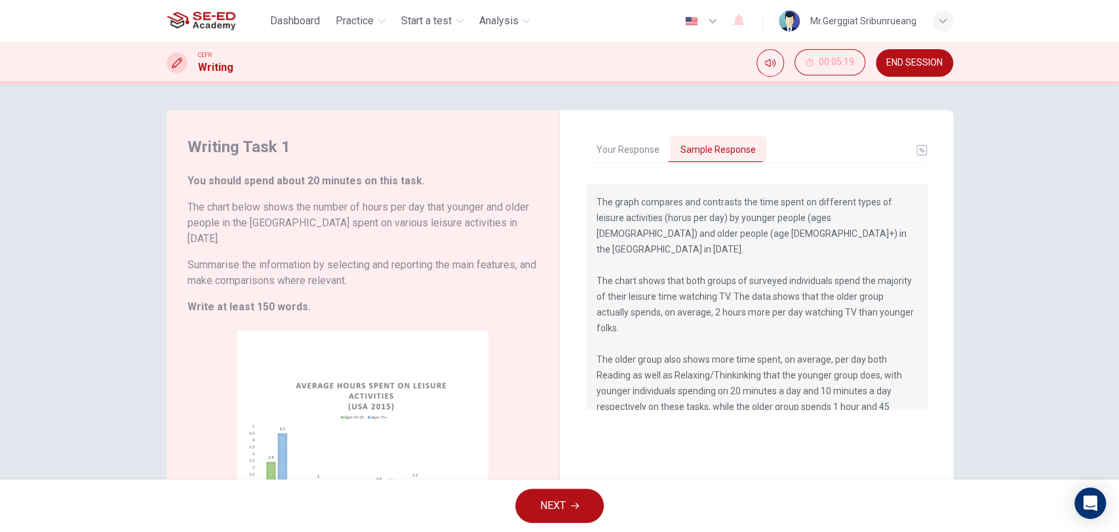
click at [258, 257] on h6 "Summarise the information by selecting and reporting the main features, and mak…" at bounding box center [362, 272] width 351 height 31
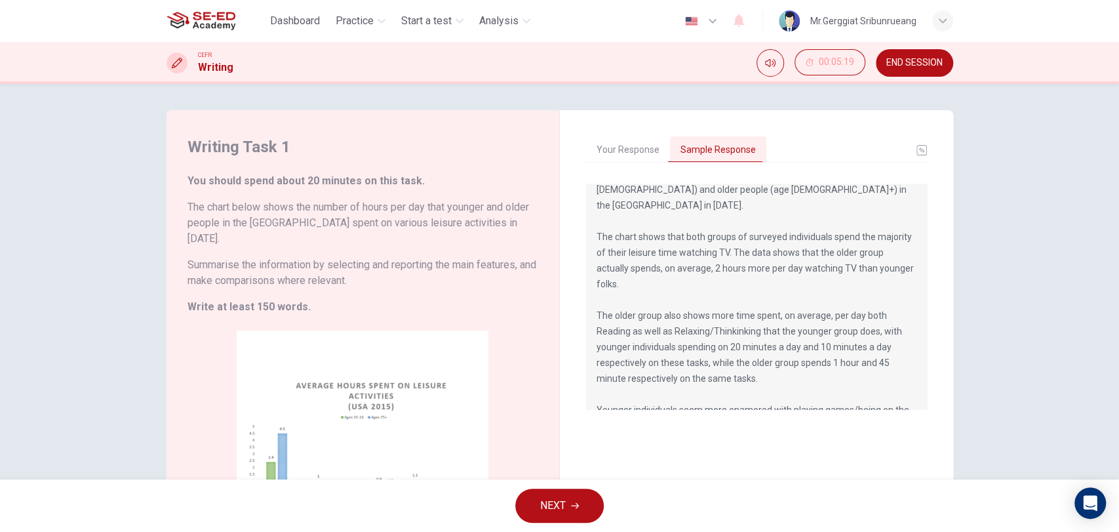
scroll to position [126, 0]
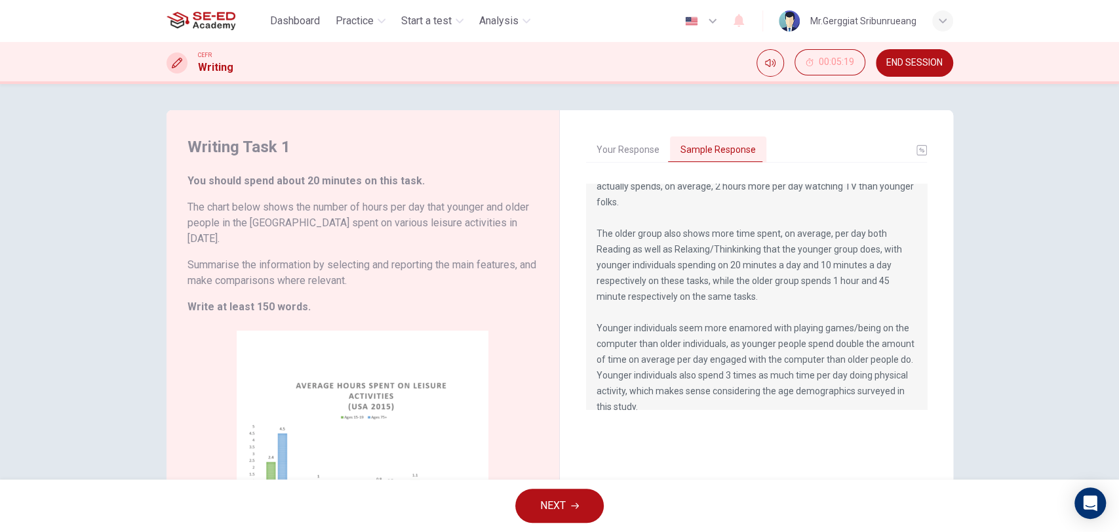
click at [1097, 372] on div "Writing Task 1 You should spend about 20 minutes on this task. The chart below …" at bounding box center [559, 281] width 1119 height 395
click at [1041, 285] on div "Writing Task 1 You should spend about 20 minutes on this task. The chart below …" at bounding box center [559, 281] width 1119 height 395
click at [294, 257] on h6 "Summarise the information by selecting and reporting the main features, and mak…" at bounding box center [362, 272] width 351 height 31
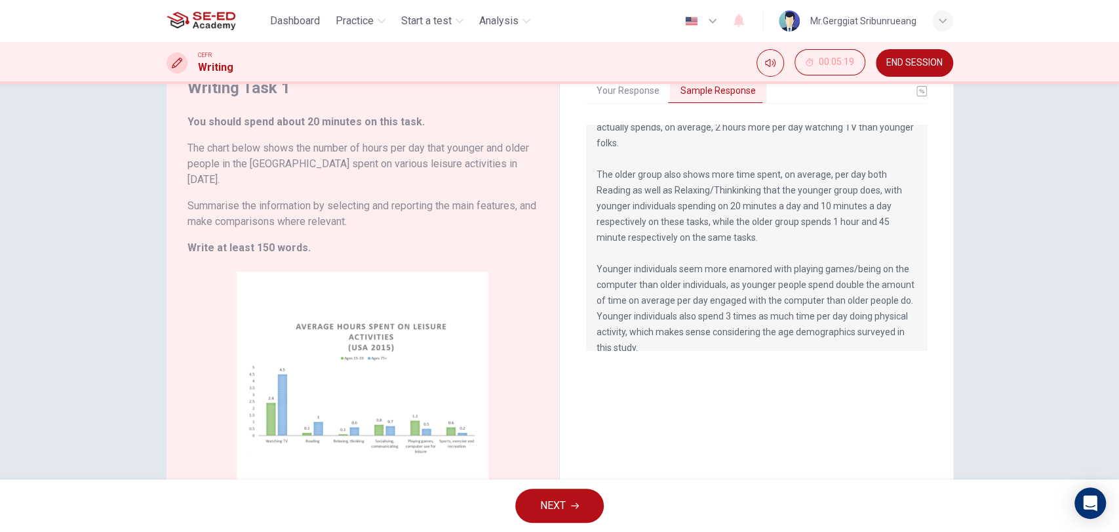
scroll to position [138, 0]
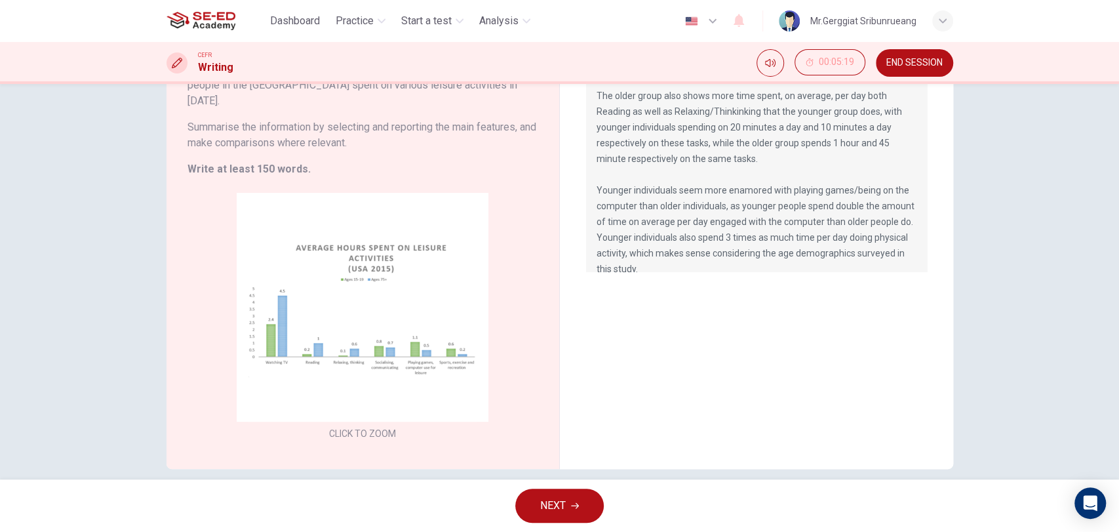
click at [118, 292] on div "Writing Task 1 You should spend about 20 minutes on this task. The chart below …" at bounding box center [559, 281] width 1119 height 395
click at [569, 508] on button "NEXT" at bounding box center [559, 505] width 88 height 34
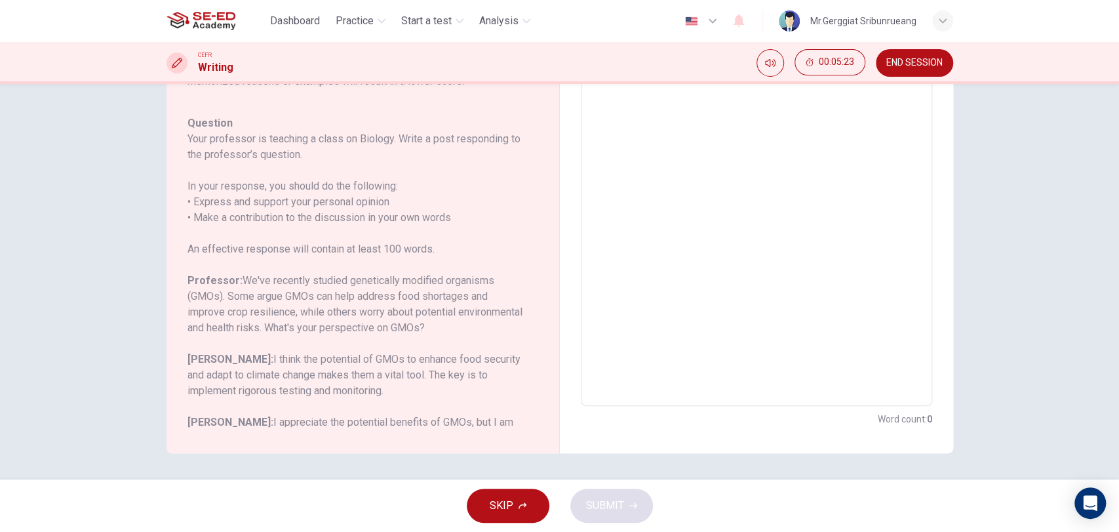
scroll to position [146, 0]
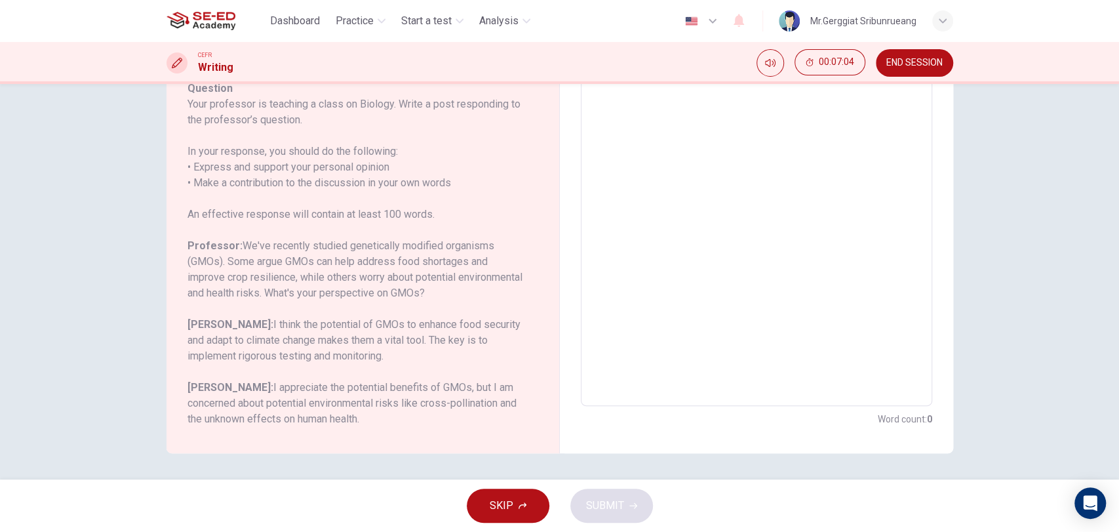
click at [208, 267] on h6 "Professor: We've recently studied genetically modified organisms (GMOs). Some a…" at bounding box center [354, 269] width 335 height 63
click at [260, 245] on h6 "Professor: We've recently studied genetically modified organisms (GMOs). Some a…" at bounding box center [354, 269] width 335 height 63
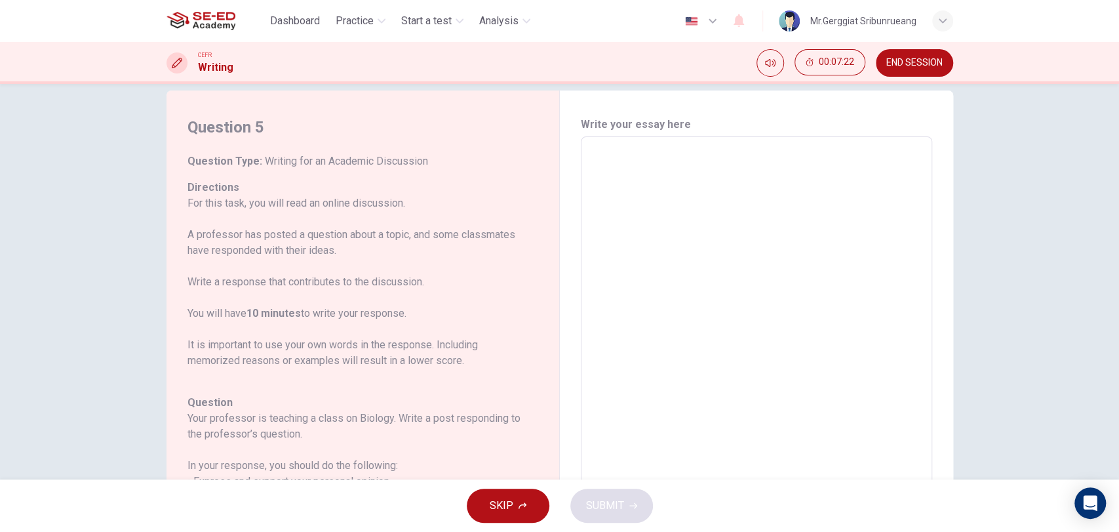
scroll to position [0, 0]
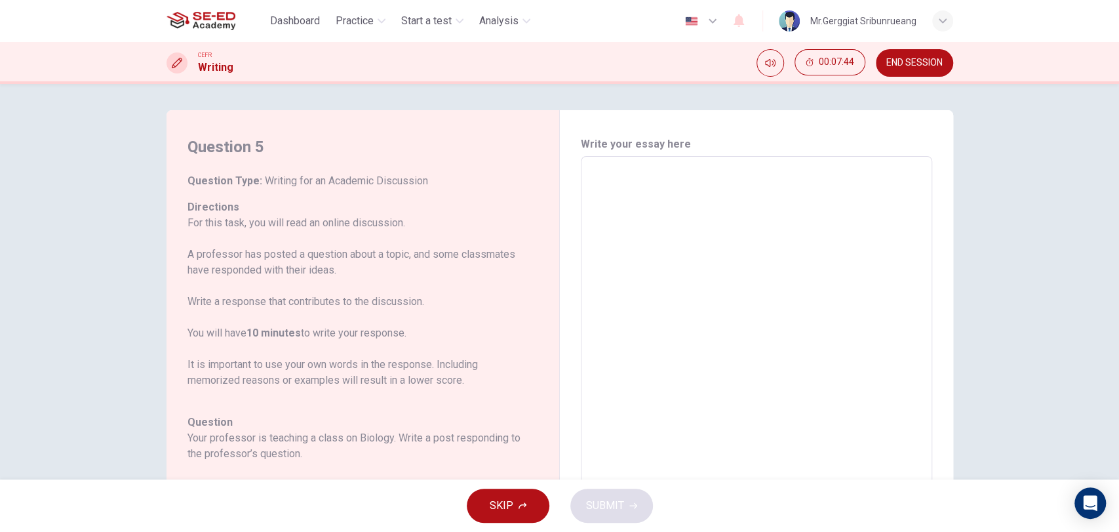
click at [269, 345] on p "For this task, you will read an online discussion. A professor has posted a que…" at bounding box center [354, 301] width 335 height 173
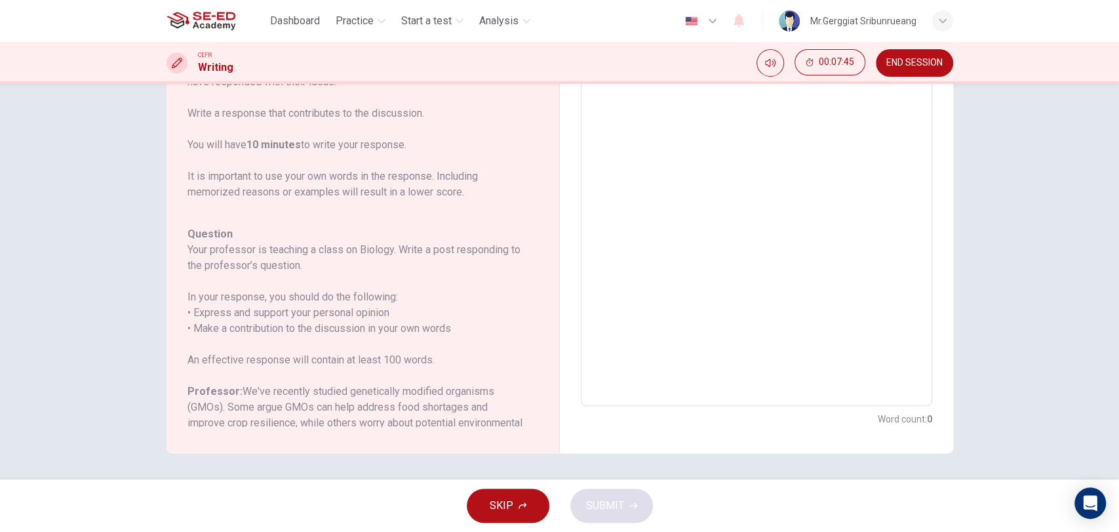
click at [660, 350] on textarea at bounding box center [756, 187] width 333 height 416
type textarea "5"
type textarea "x"
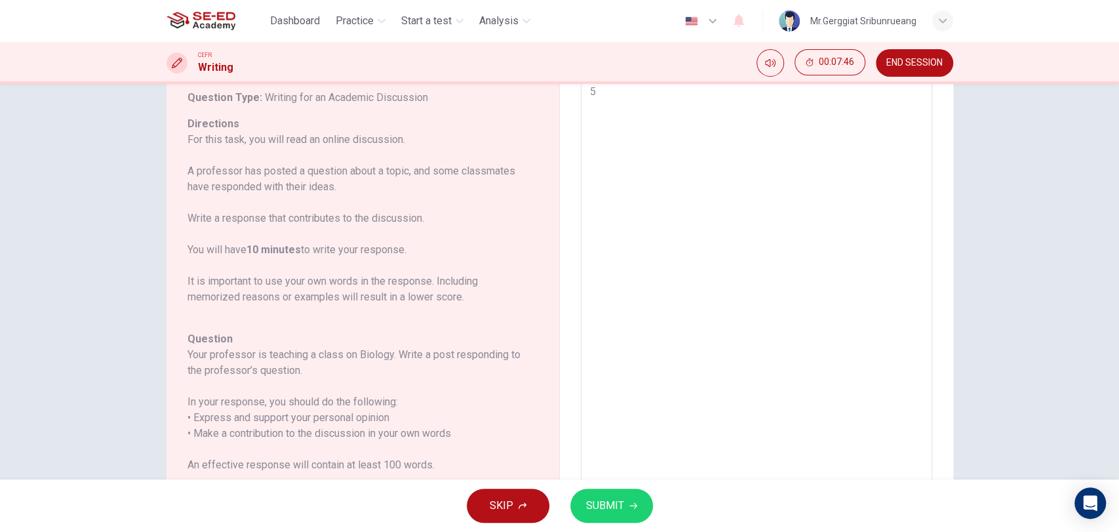
type textarea "56"
type textarea "x"
type textarea "56"
click at [619, 503] on span "SUBMIT" at bounding box center [605, 505] width 38 height 18
type textarea "x"
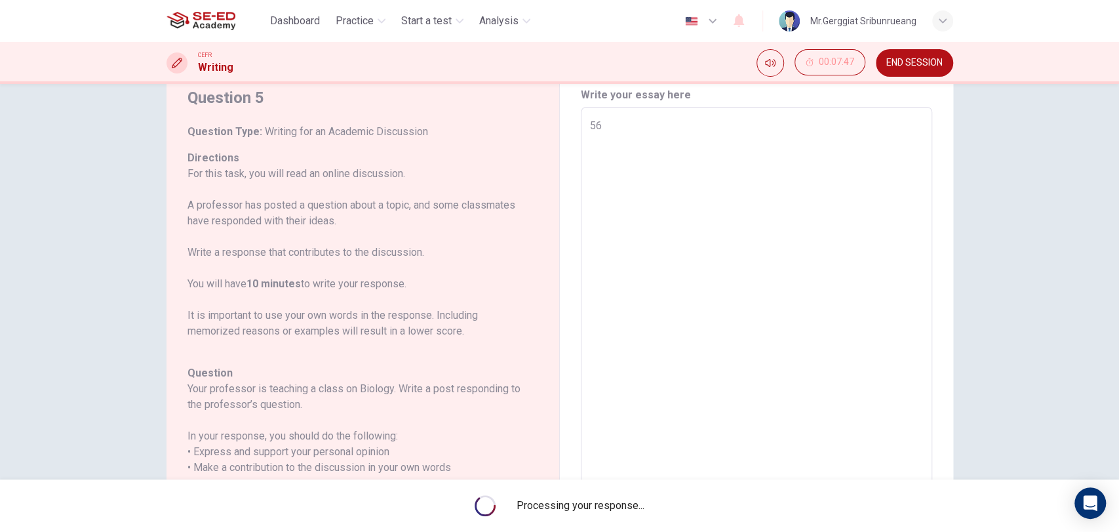
scroll to position [0, 0]
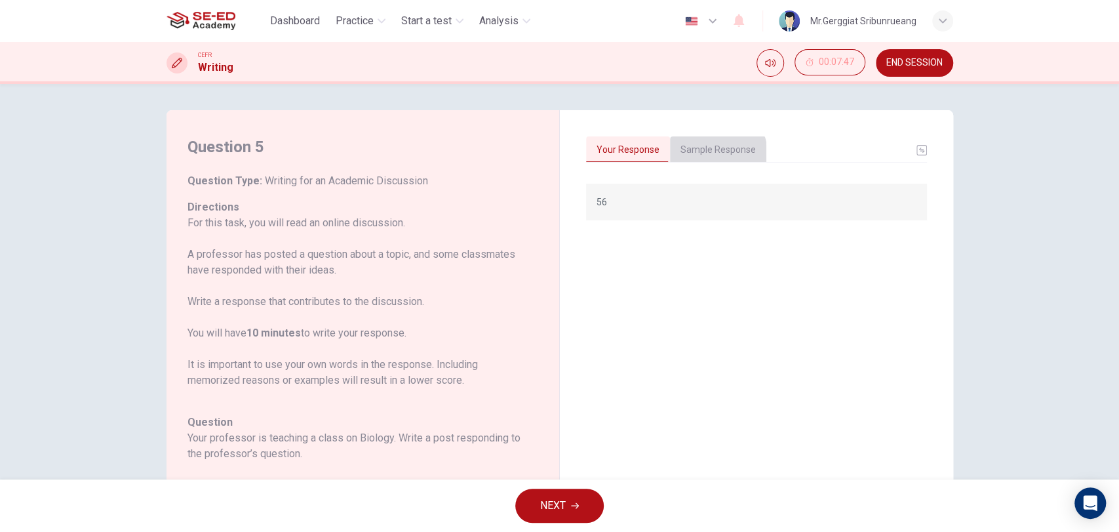
click at [705, 155] on button "Sample Response" at bounding box center [718, 150] width 96 height 28
drag, startPoint x: 629, startPoint y: 222, endPoint x: 587, endPoint y: 196, distance: 48.6
click at [587, 197] on div "The debate surrounding GMOs highlights the tension between innovation and cauti…" at bounding box center [756, 210] width 341 height 52
drag, startPoint x: 587, startPoint y: 196, endPoint x: 649, endPoint y: 236, distance: 73.5
click at [649, 236] on div "The debate surrounding GMOs highlights the tension between innovation and cauti…" at bounding box center [756, 392] width 341 height 416
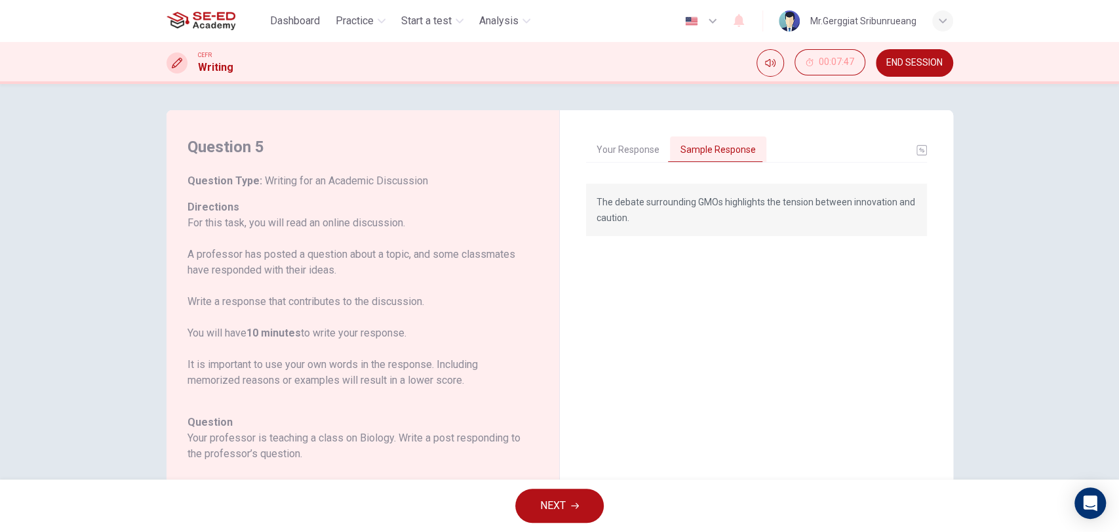
click at [693, 206] on p "The debate surrounding GMOs highlights the tension between innovation and cauti…" at bounding box center [757, 209] width 320 height 31
drag, startPoint x: 659, startPoint y: 196, endPoint x: 718, endPoint y: 227, distance: 67.1
click at [717, 227] on div "The debate surrounding GMOs highlights the tension between innovation and cauti…" at bounding box center [756, 210] width 341 height 52
drag, startPoint x: 639, startPoint y: 174, endPoint x: 624, endPoint y: 227, distance: 54.6
click at [624, 226] on div "The debate surrounding GMOs highlights the tension between innovation and cauti…" at bounding box center [756, 381] width 341 height 416
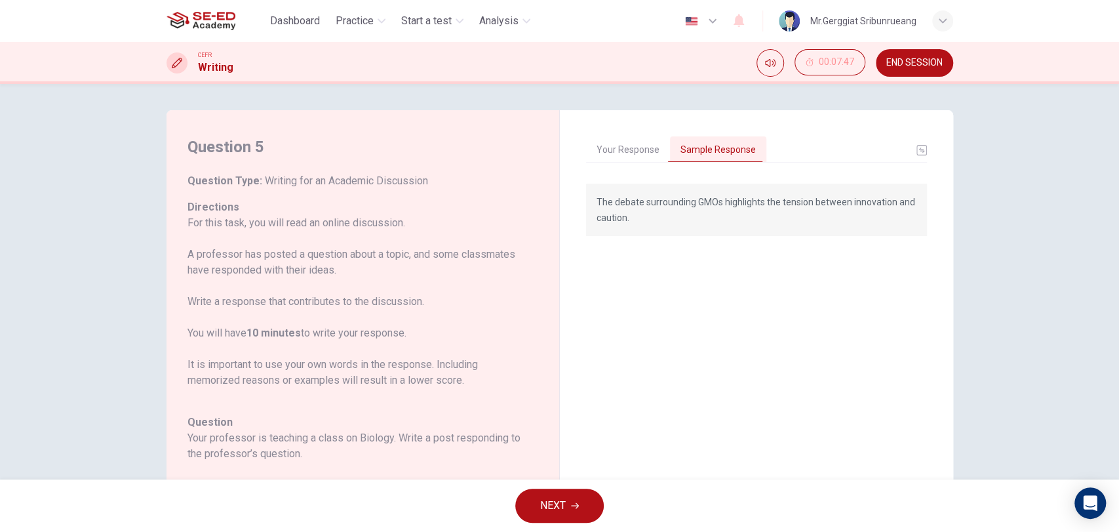
click at [302, 359] on p "For this task, you will read an online discussion. A professor has posted a que…" at bounding box center [354, 301] width 335 height 173
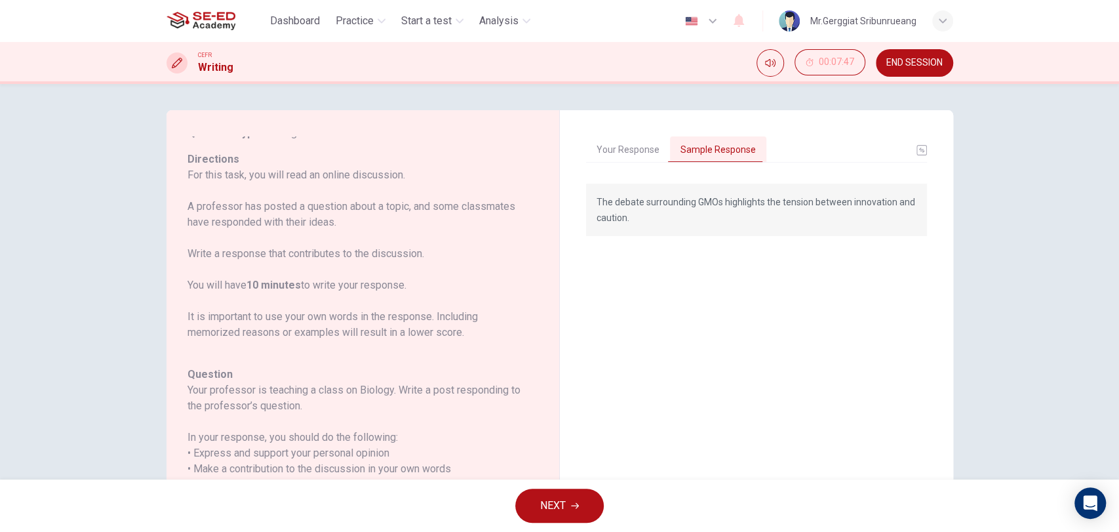
scroll to position [146, 0]
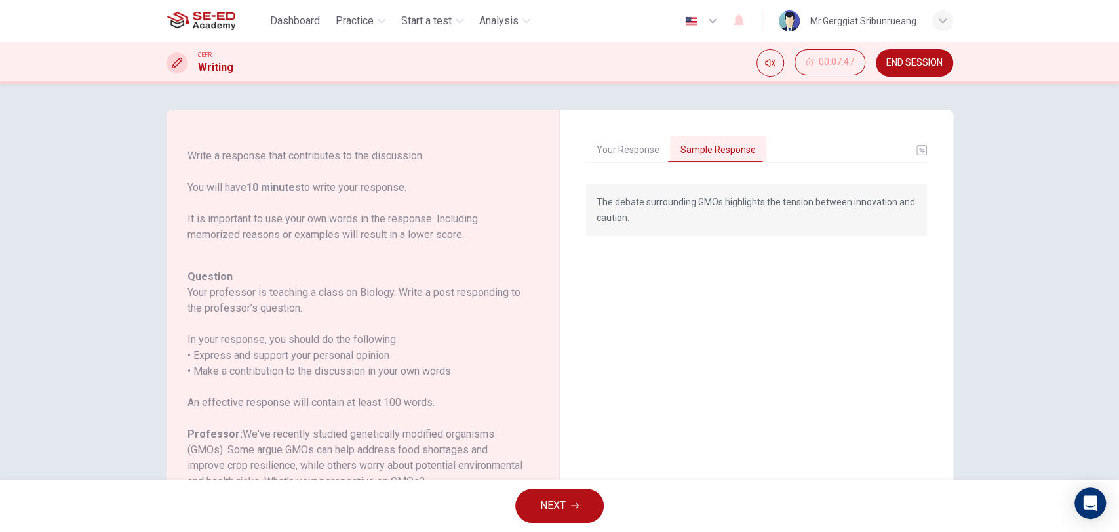
click at [636, 151] on button "Your Response" at bounding box center [628, 150] width 84 height 28
click at [747, 155] on button "Sample Response" at bounding box center [718, 150] width 96 height 28
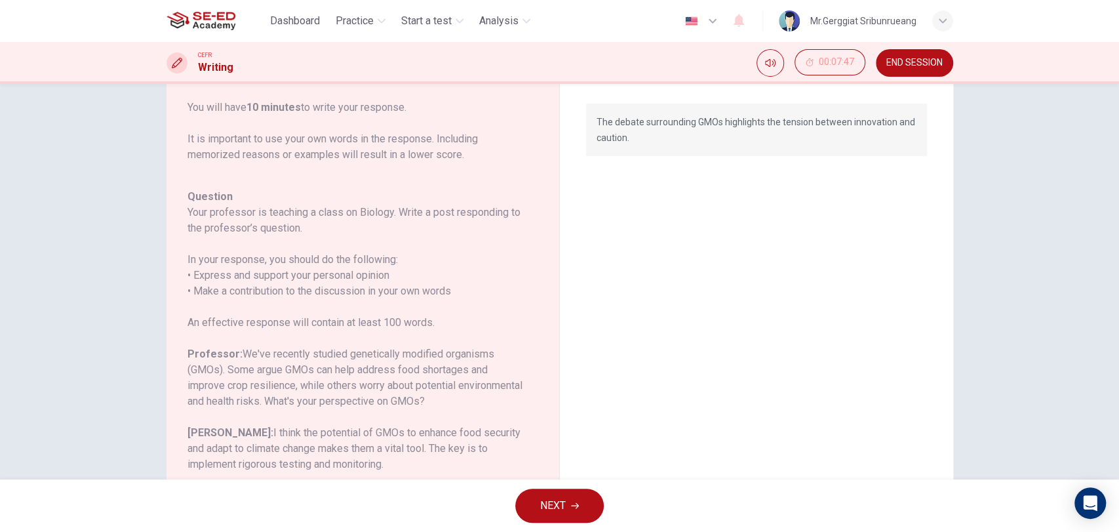
scroll to position [188, 0]
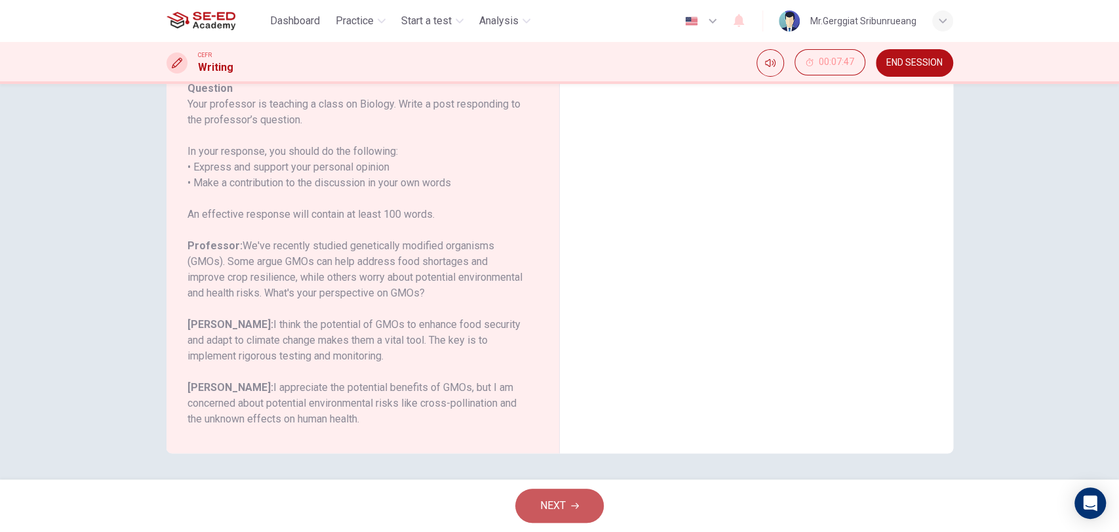
click at [560, 504] on span "NEXT" at bounding box center [553, 505] width 26 height 18
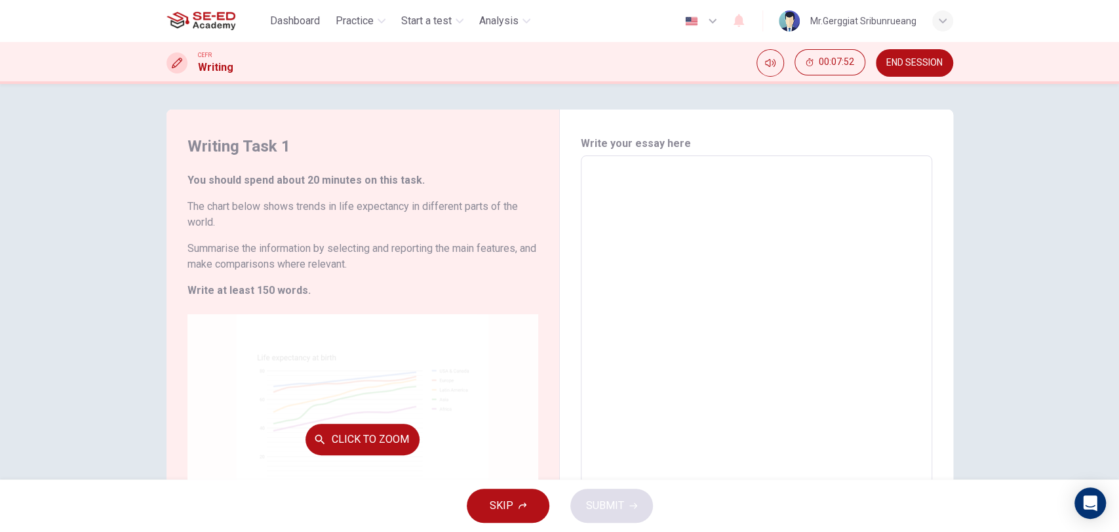
scroll to position [0, 0]
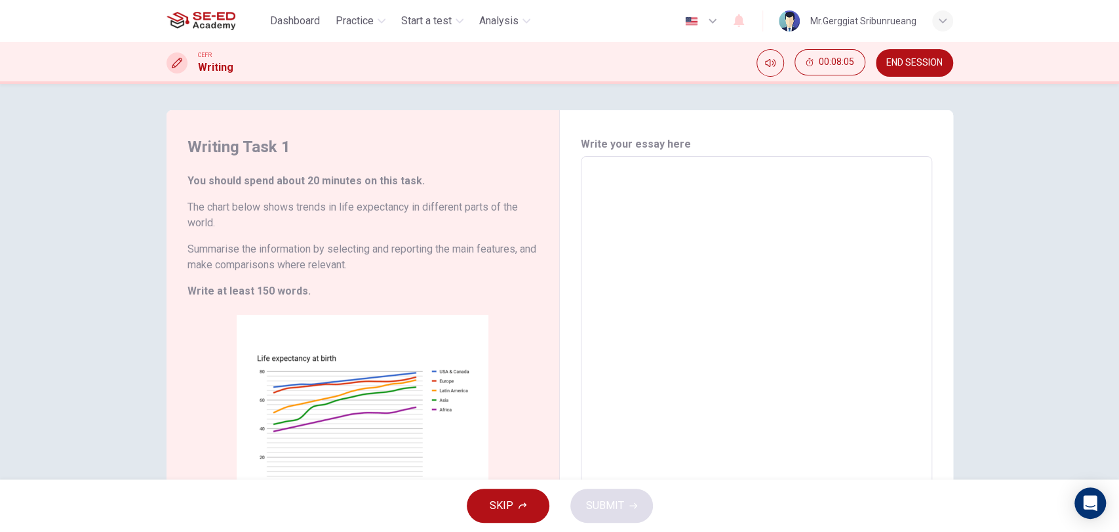
drag, startPoint x: 257, startPoint y: 291, endPoint x: 266, endPoint y: 299, distance: 12.1
click at [257, 291] on strong "Write at least 150 words." at bounding box center [248, 291] width 123 height 12
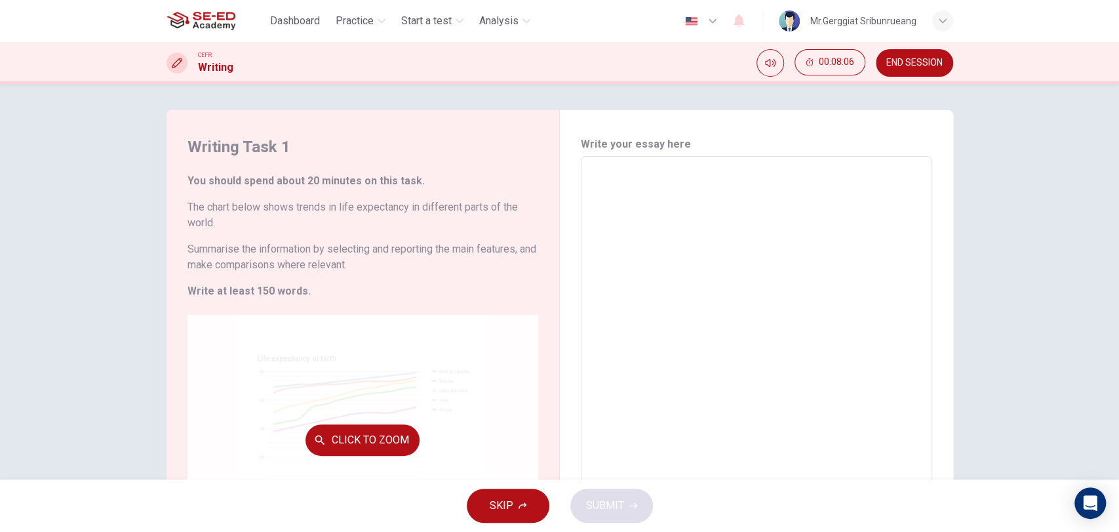
click at [401, 405] on div "Click to Zoom" at bounding box center [362, 440] width 351 height 250
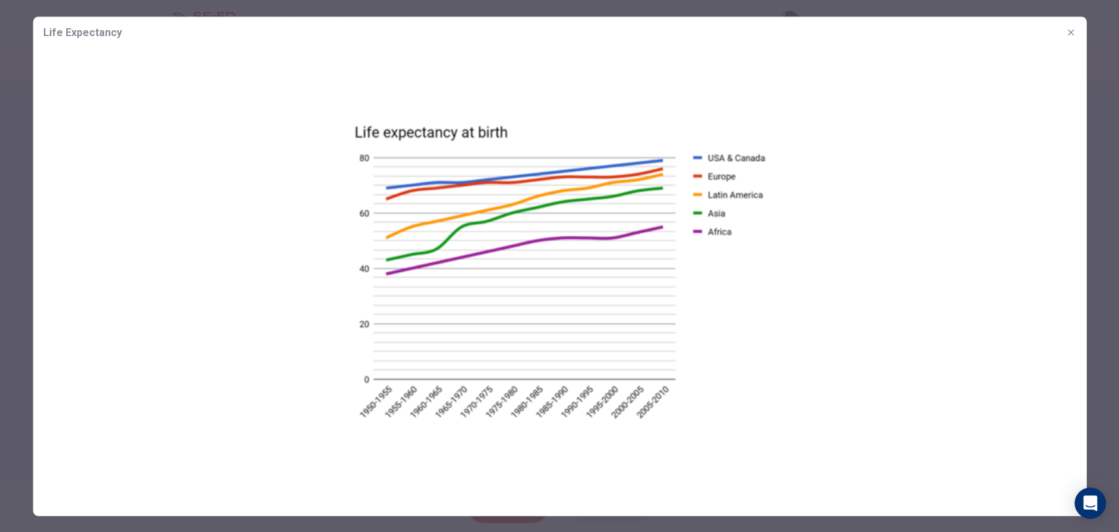
click at [1097, 92] on div at bounding box center [559, 266] width 1119 height 532
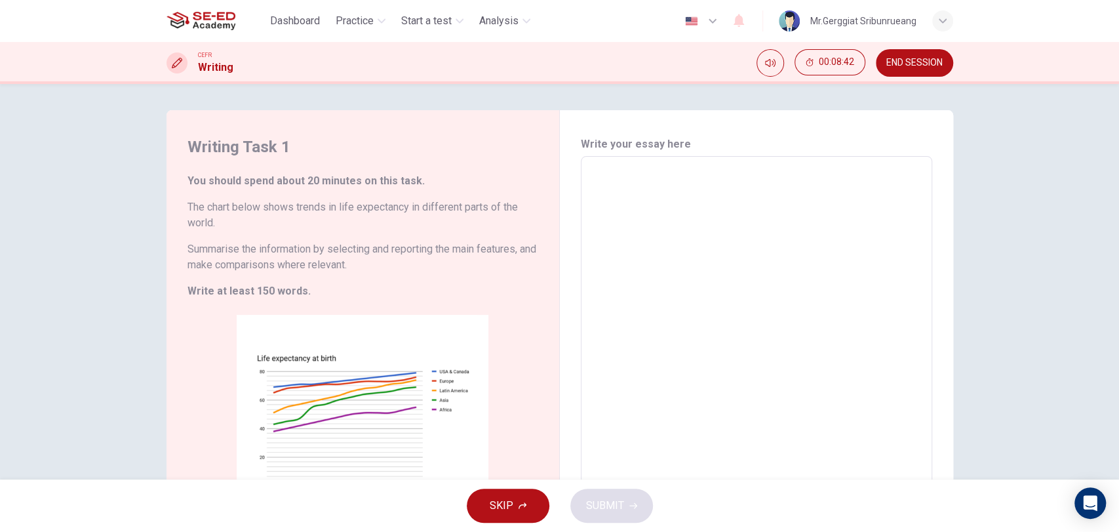
click at [613, 389] on textarea at bounding box center [756, 350] width 333 height 366
type textarea "5"
type textarea "x"
type textarea "56"
type textarea "x"
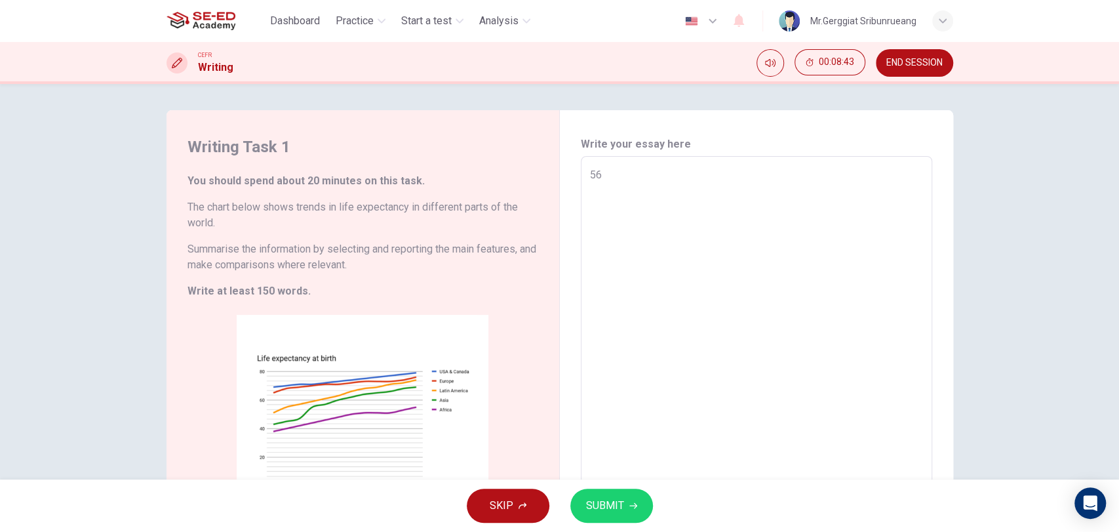
type textarea "56"
click at [596, 505] on span "SUBMIT" at bounding box center [605, 505] width 38 height 18
type textarea "x"
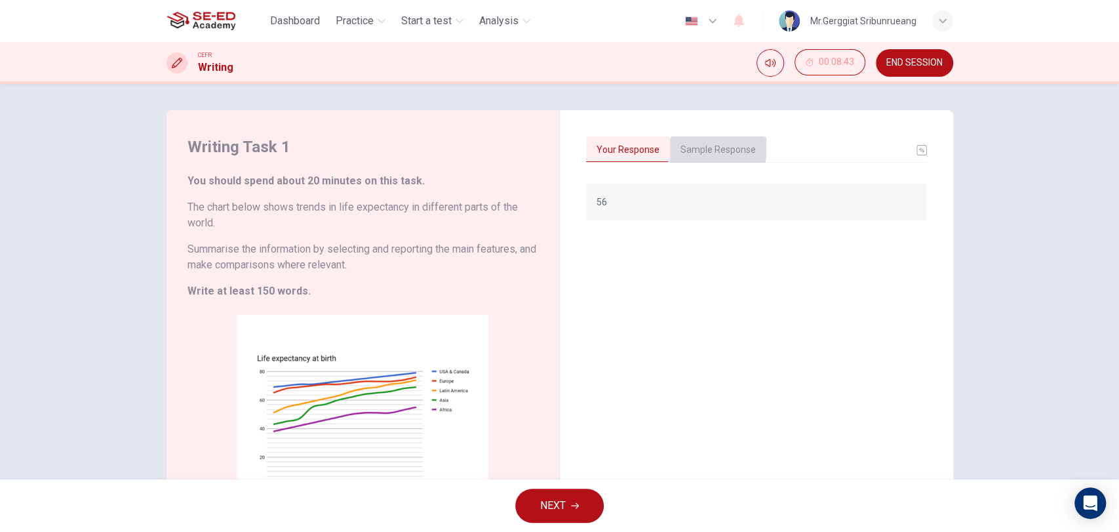
click at [689, 147] on button "Sample Response" at bounding box center [718, 150] width 96 height 28
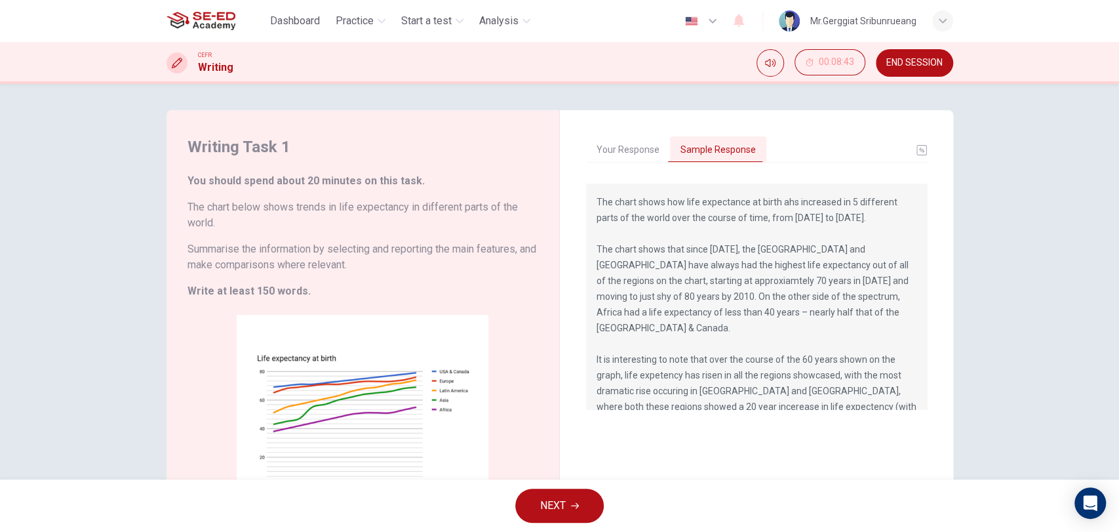
click at [975, 321] on div "Writing Task 1 You should spend about 20 minutes on this task. The chart below …" at bounding box center [559, 281] width 1119 height 395
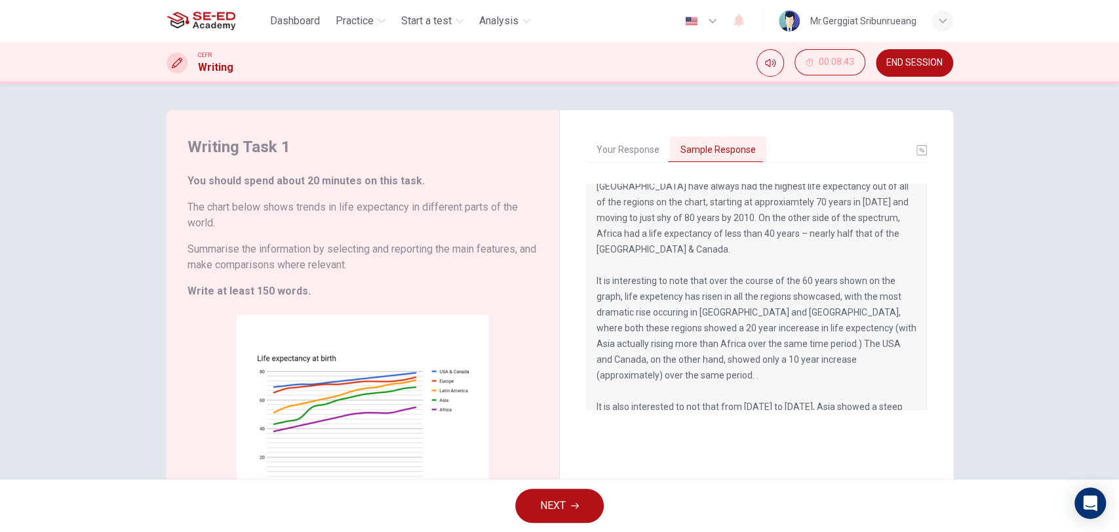
click at [994, 283] on div "Writing Task 1 You should spend about 20 minutes on this task. The chart below …" at bounding box center [559, 281] width 1119 height 395
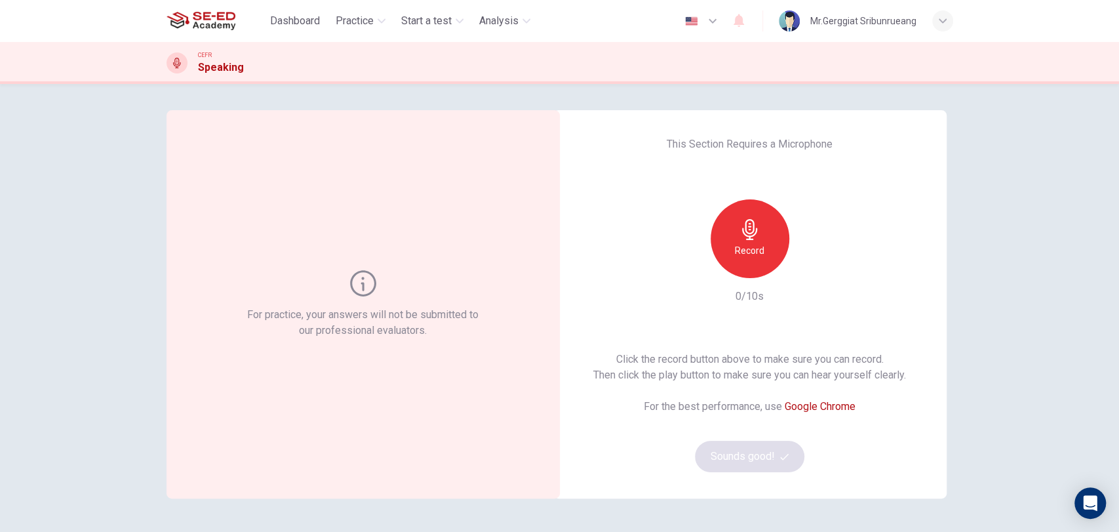
click at [756, 250] on h6 "Record" at bounding box center [749, 251] width 29 height 16
click at [743, 234] on icon "button" at bounding box center [749, 229] width 21 height 21
click at [746, 454] on button "Sounds good!" at bounding box center [750, 456] width 110 height 31
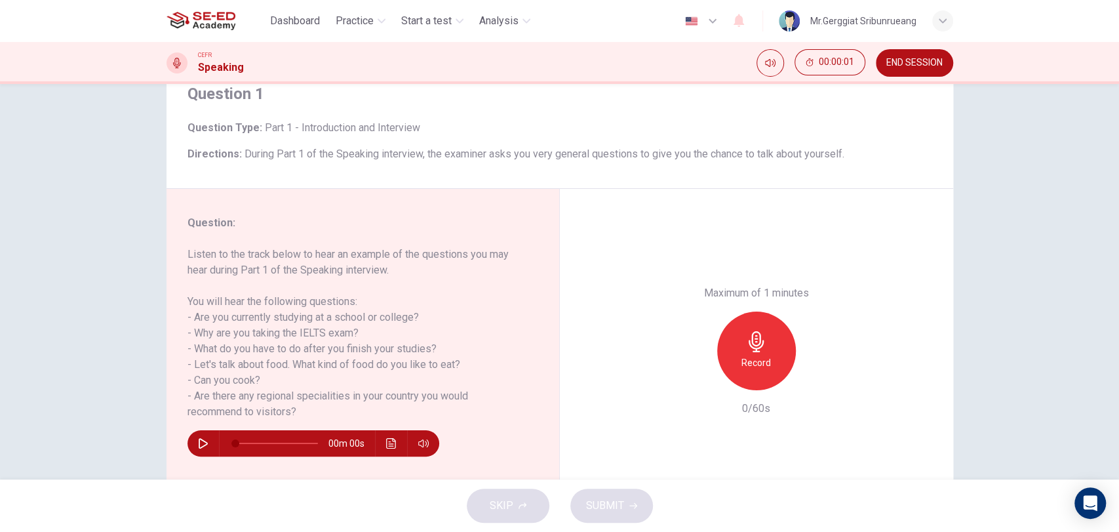
scroll to position [113, 0]
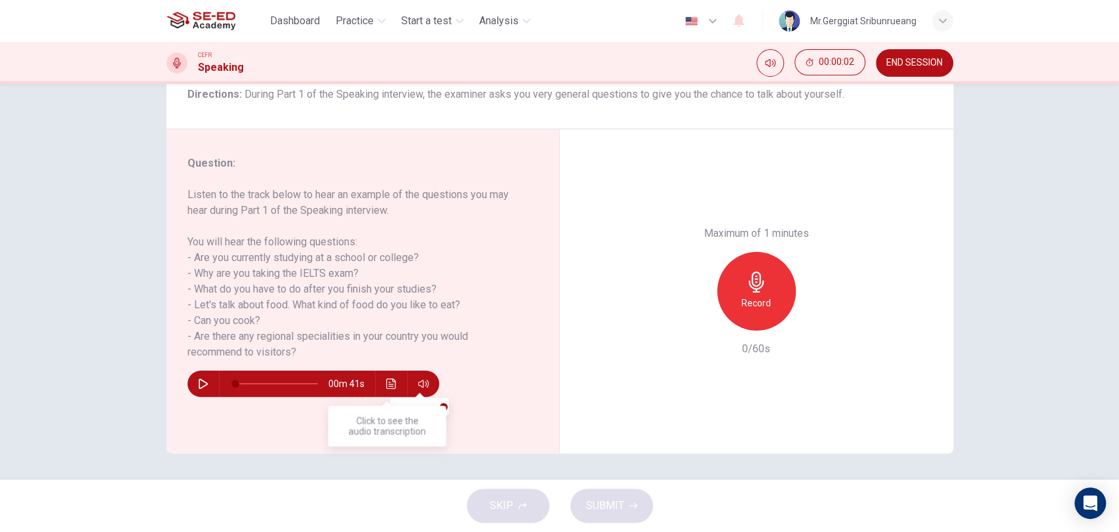
click at [386, 381] on icon "Click to see the audio transcription" at bounding box center [391, 383] width 10 height 10
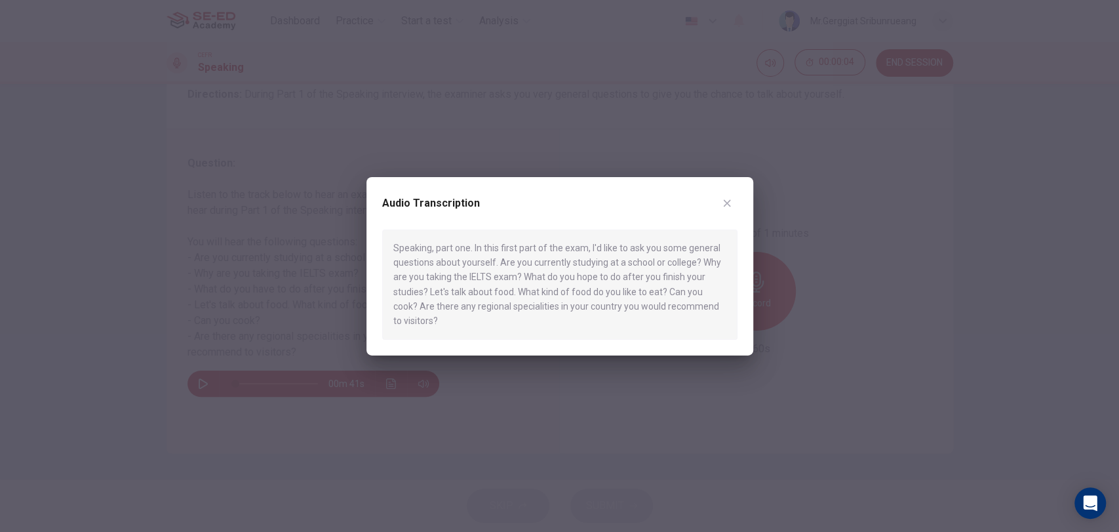
drag, startPoint x: 437, startPoint y: 283, endPoint x: 458, endPoint y: 321, distance: 43.7
click at [458, 321] on div "Speaking, part one. In this first part of the exam, I'd like to ask you some ge…" at bounding box center [559, 284] width 355 height 110
click at [732, 198] on button "button" at bounding box center [727, 202] width 21 height 21
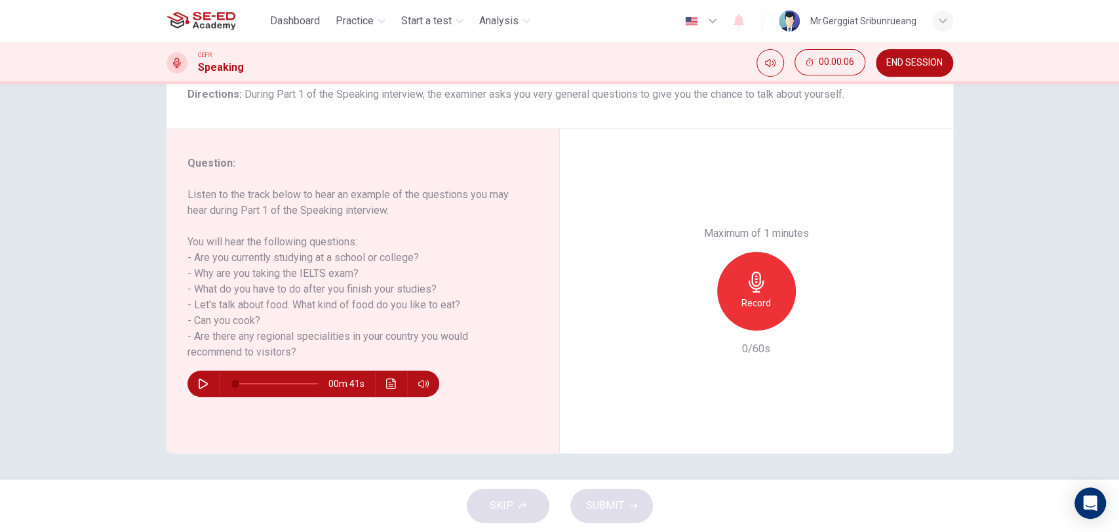
click at [745, 292] on div "Record" at bounding box center [756, 291] width 79 height 79
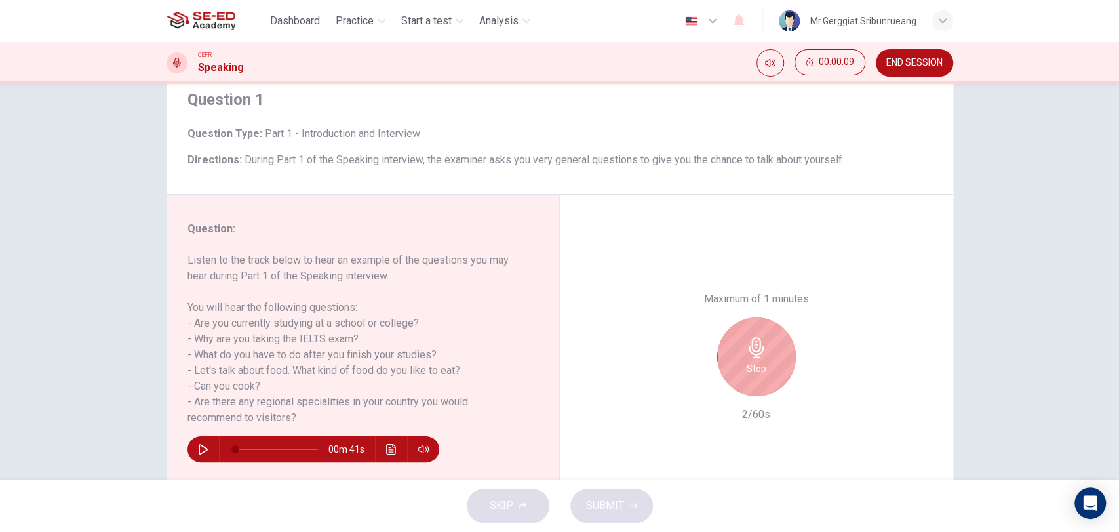
scroll to position [73, 0]
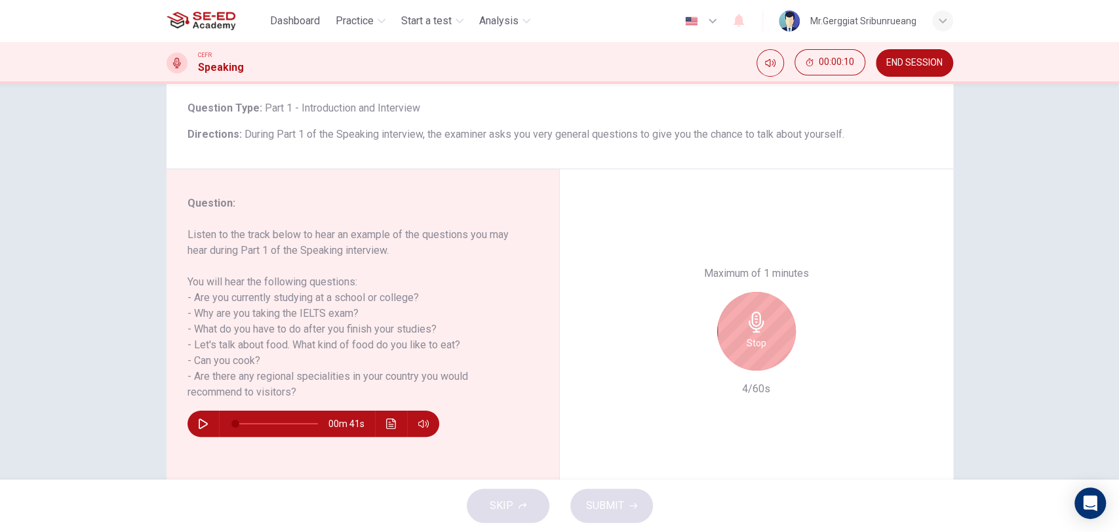
drag, startPoint x: 201, startPoint y: 222, endPoint x: 401, endPoint y: 387, distance: 258.4
click at [401, 387] on div "Question : Listen to the track below to hear an example of the questions you ma…" at bounding box center [354, 297] width 335 height 205
click at [386, 421] on icon "Click to see the audio transcription" at bounding box center [391, 423] width 10 height 10
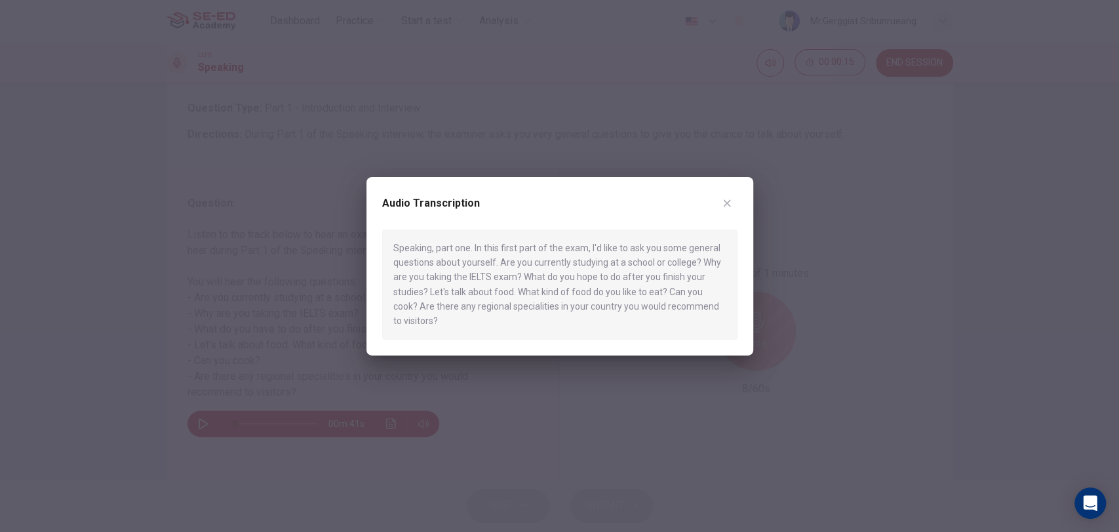
click at [727, 210] on button "button" at bounding box center [727, 202] width 21 height 21
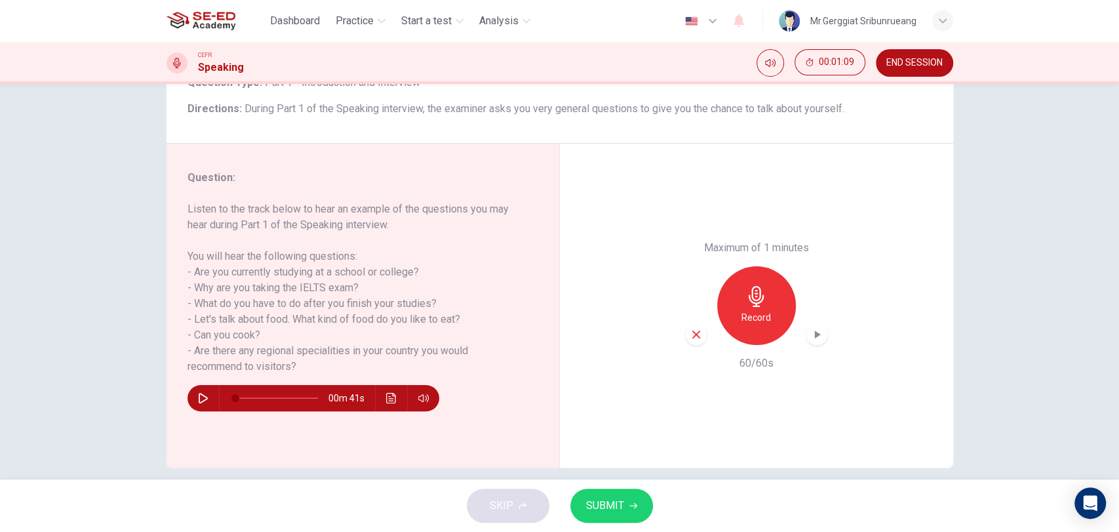
scroll to position [113, 0]
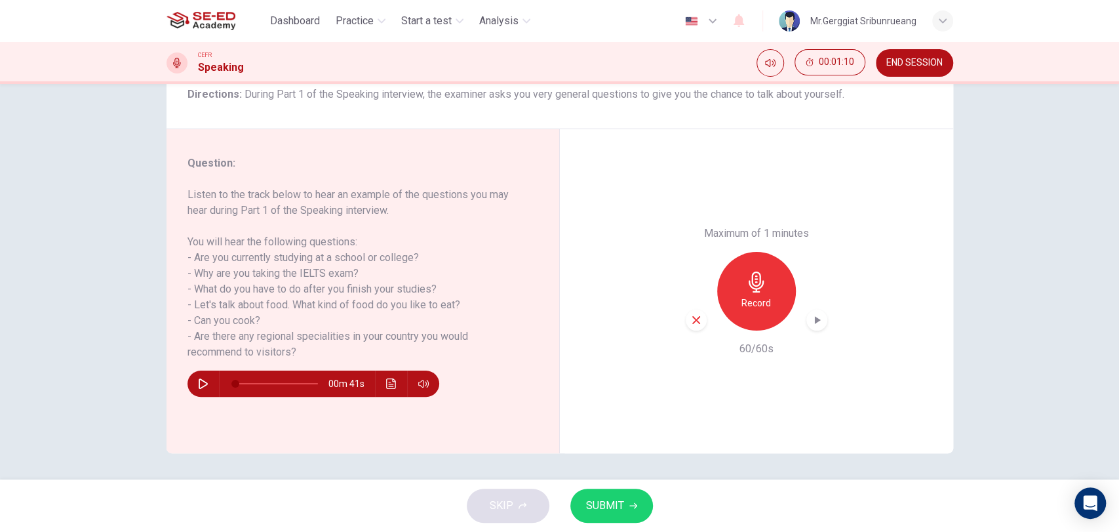
click at [610, 498] on span "SUBMIT" at bounding box center [605, 505] width 38 height 18
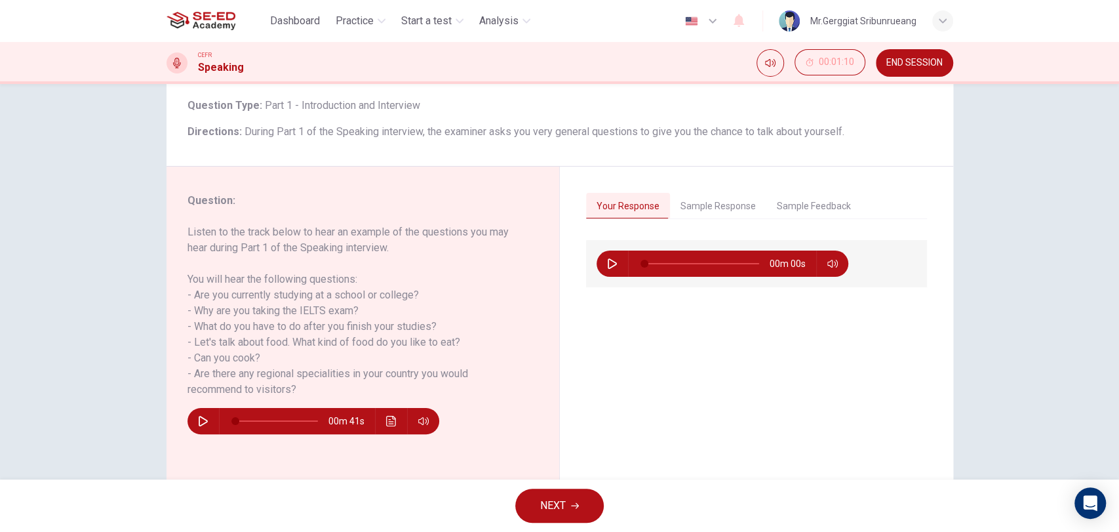
scroll to position [40, 0]
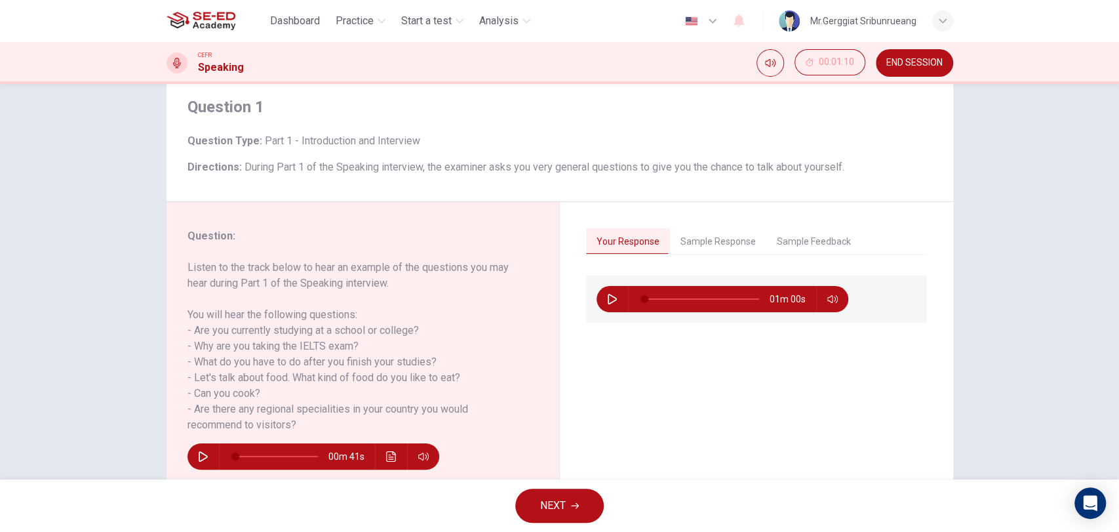
click at [718, 237] on button "Sample Response" at bounding box center [718, 242] width 96 height 28
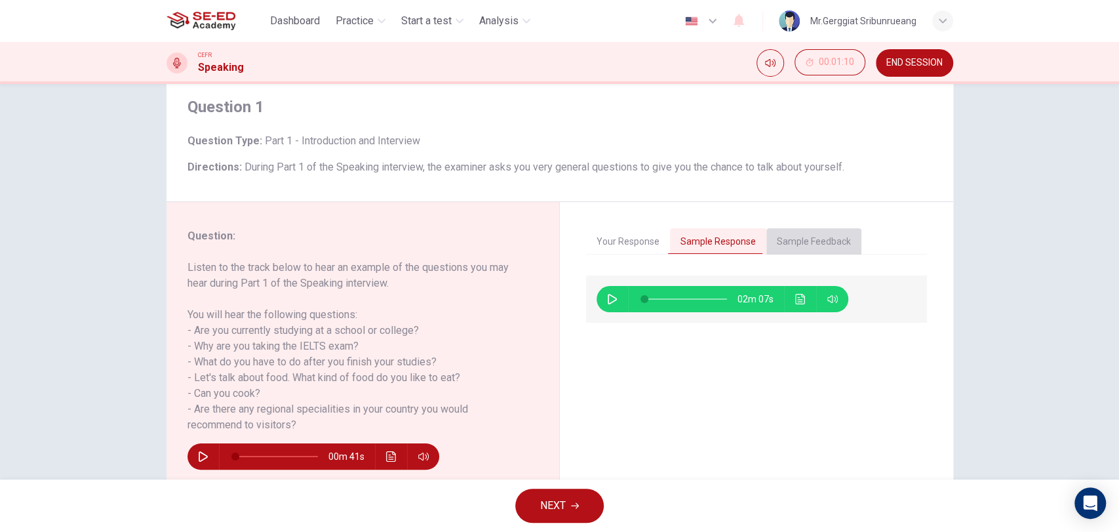
click at [810, 232] on button "Sample Feedback" at bounding box center [813, 242] width 95 height 28
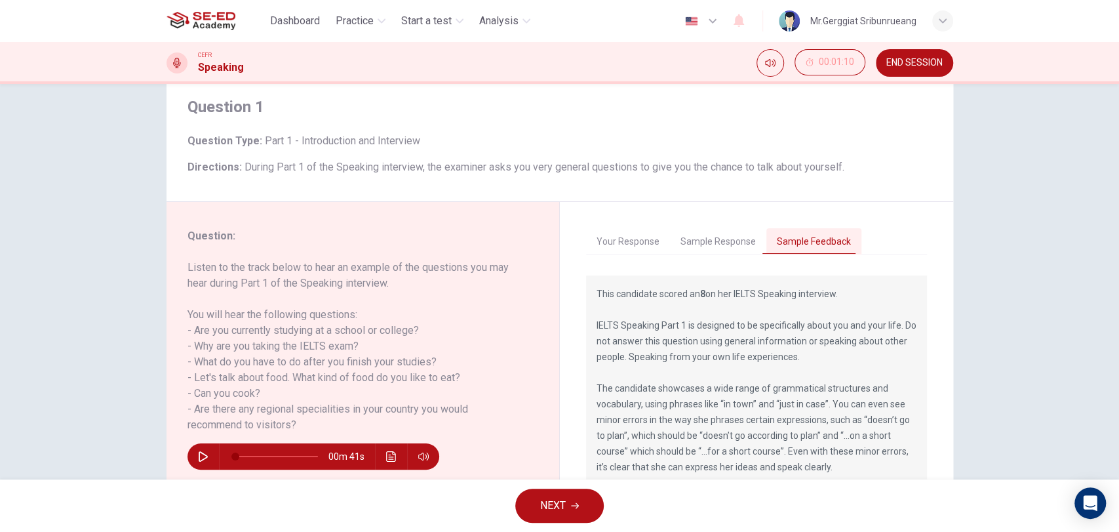
drag, startPoint x: 595, startPoint y: 322, endPoint x: 705, endPoint y: 366, distance: 118.0
click at [705, 366] on p "This candidate scored an 8 on her IELTS Speaking interview. IELTS Speaking Part…" at bounding box center [757, 380] width 320 height 189
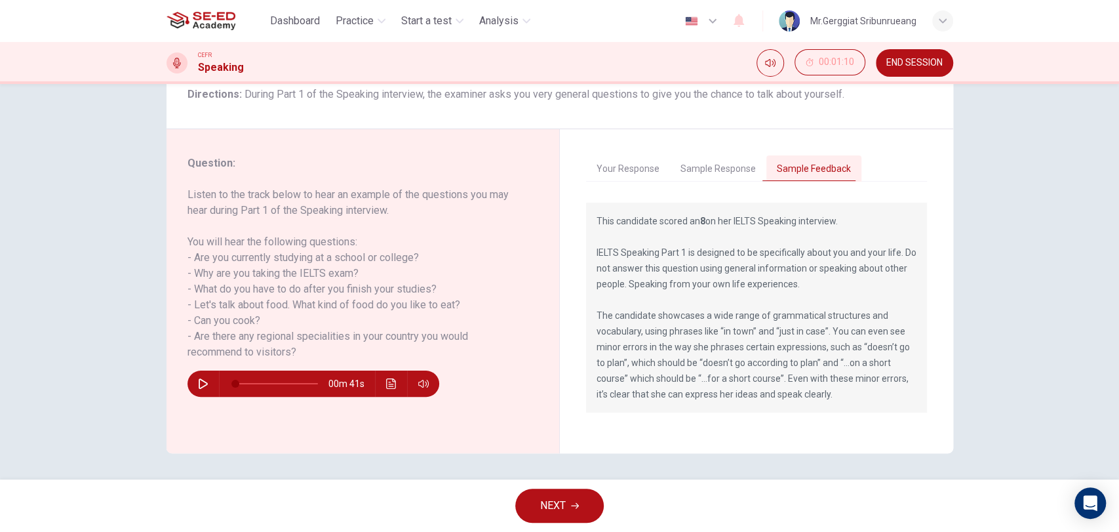
click at [716, 170] on button "Sample Response" at bounding box center [718, 169] width 96 height 28
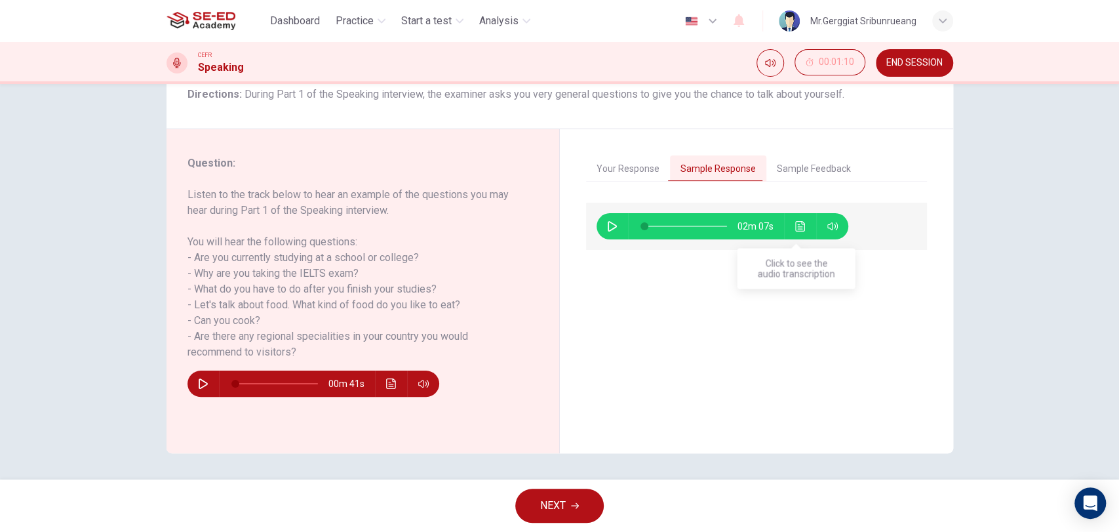
click at [795, 222] on icon "Click to see the audio transcription" at bounding box center [800, 226] width 10 height 10
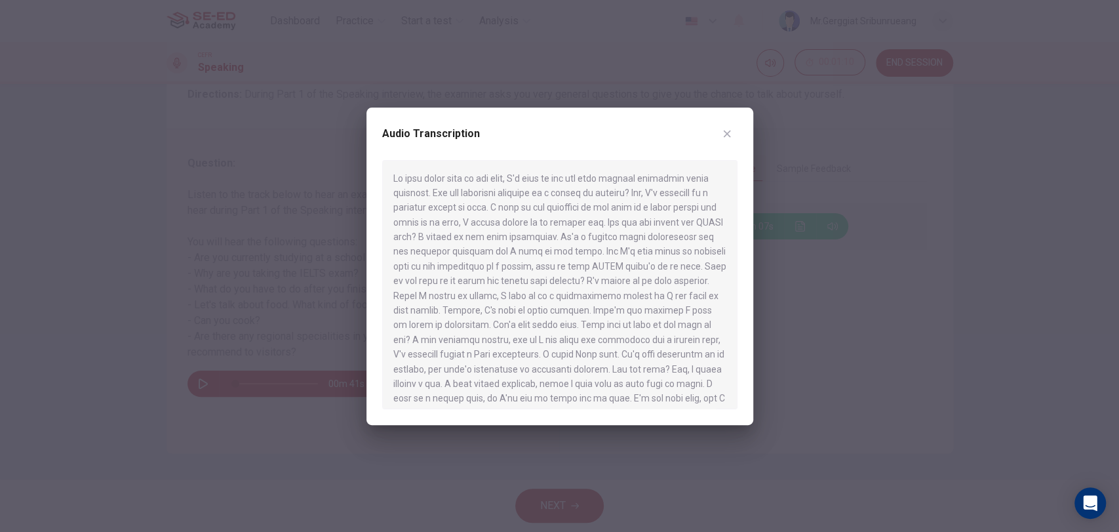
drag, startPoint x: 501, startPoint y: 246, endPoint x: 556, endPoint y: 359, distance: 125.2
click at [573, 374] on div at bounding box center [559, 284] width 355 height 249
drag, startPoint x: 577, startPoint y: 379, endPoint x: 399, endPoint y: 138, distance: 299.6
click at [401, 138] on div "Audio Transcription" at bounding box center [559, 266] width 387 height 317
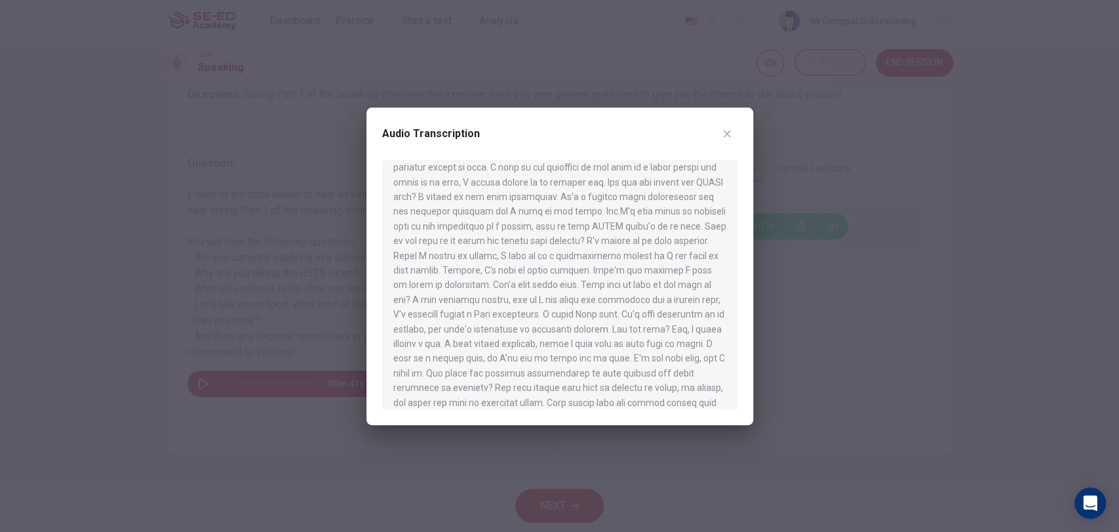
scroll to position [0, 0]
drag, startPoint x: 538, startPoint y: 264, endPoint x: 588, endPoint y: 267, distance: 49.9
click at [588, 267] on div at bounding box center [559, 284] width 355 height 249
drag, startPoint x: 399, startPoint y: 331, endPoint x: 477, endPoint y: 327, distance: 78.1
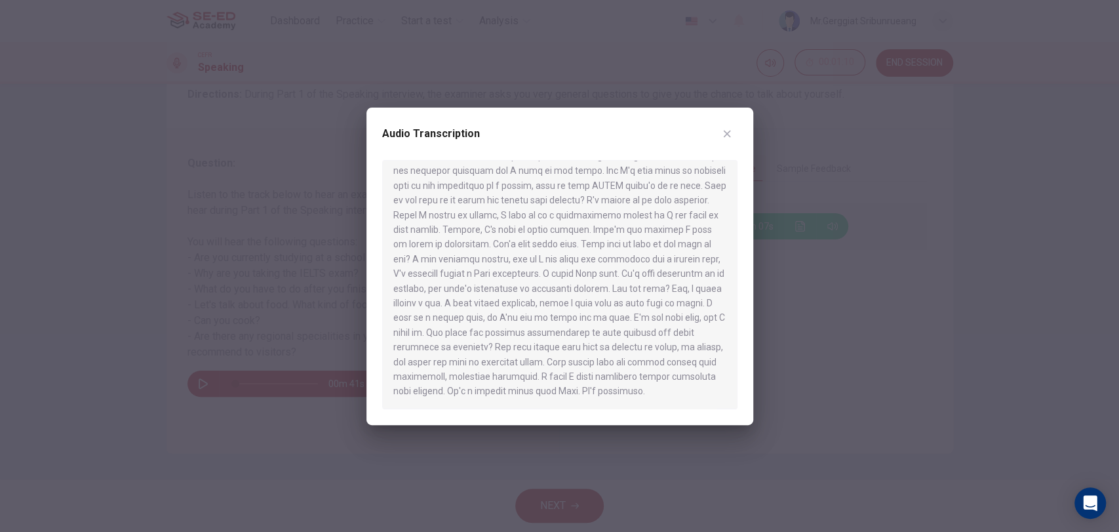
click at [477, 327] on div at bounding box center [559, 284] width 355 height 249
click at [728, 130] on icon "button" at bounding box center [727, 133] width 10 height 10
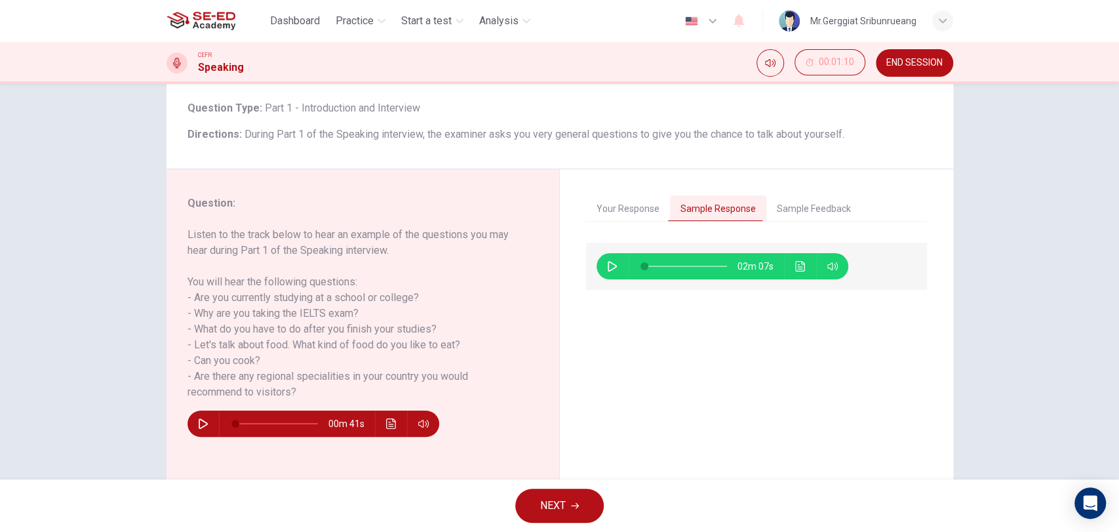
scroll to position [113, 0]
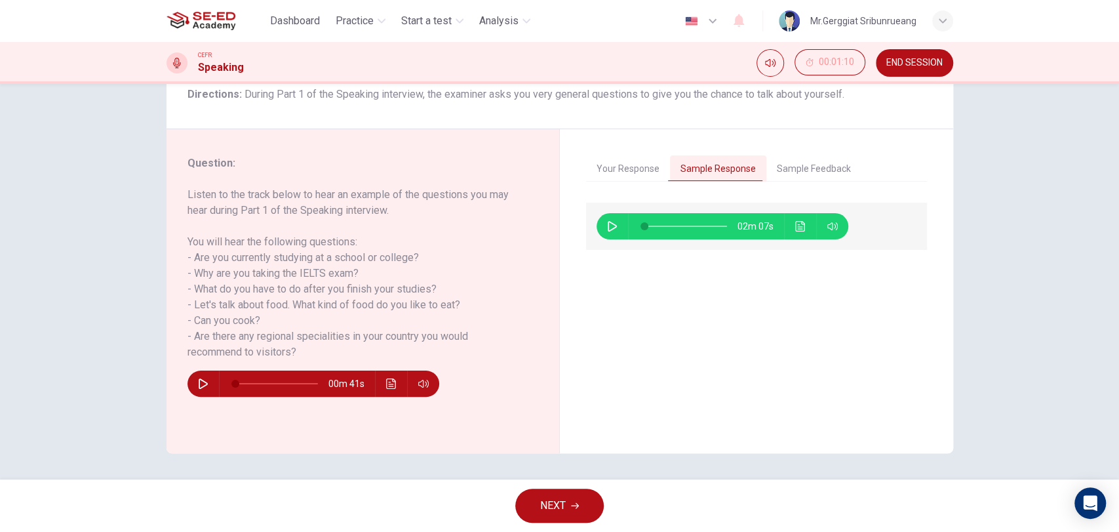
drag, startPoint x: 322, startPoint y: 311, endPoint x: 326, endPoint y: 335, distance: 24.0
click at [326, 335] on h6 "Listen to the track below to hear an example of the questions you may hear duri…" at bounding box center [354, 273] width 335 height 173
